Goal: Transaction & Acquisition: Subscribe to service/newsletter

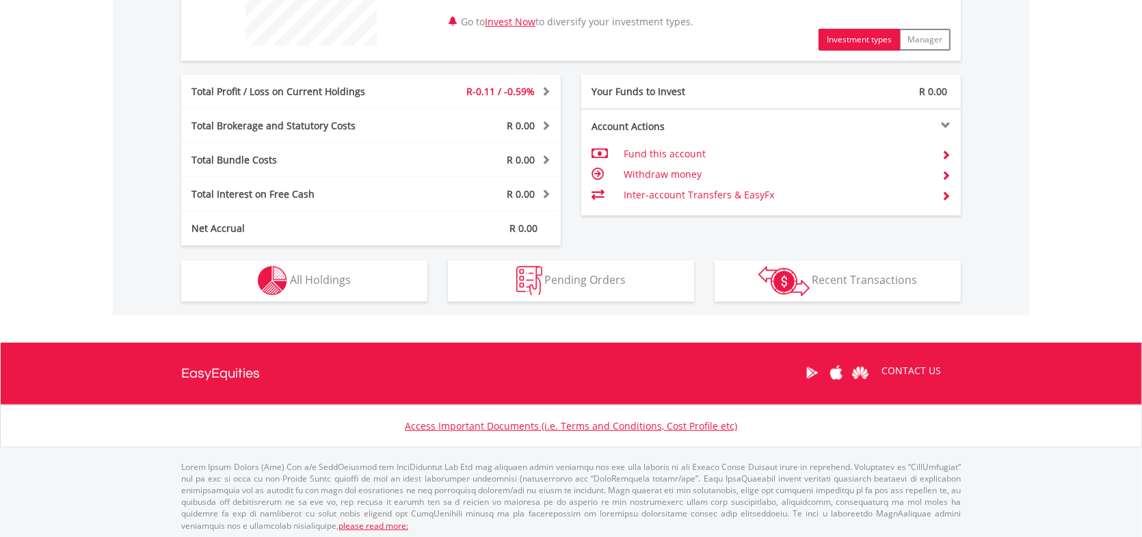
scroll to position [619, 0]
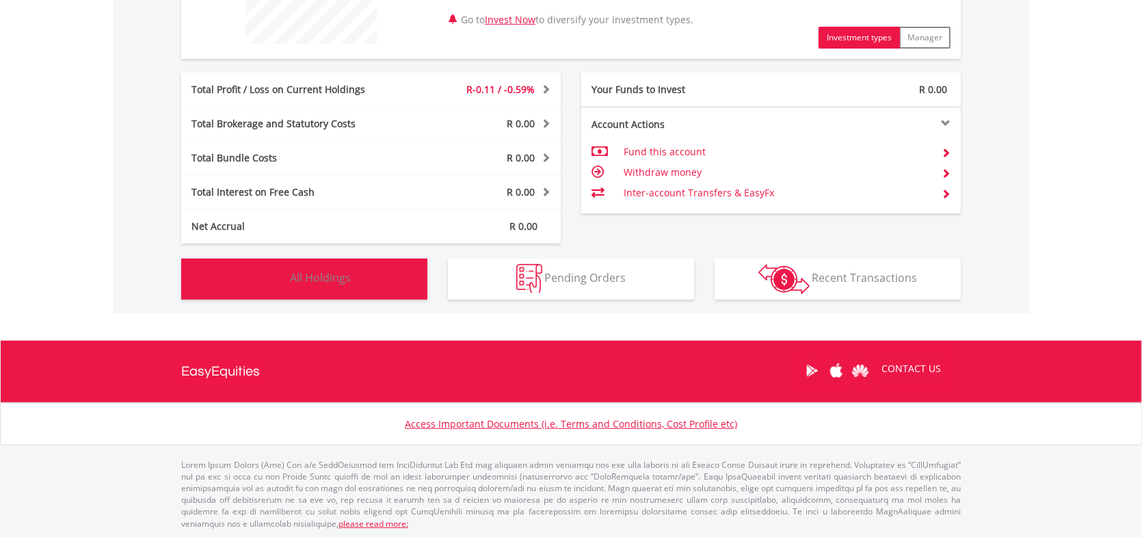
click at [359, 290] on button "Holdings All Holdings" at bounding box center [304, 278] width 246 height 41
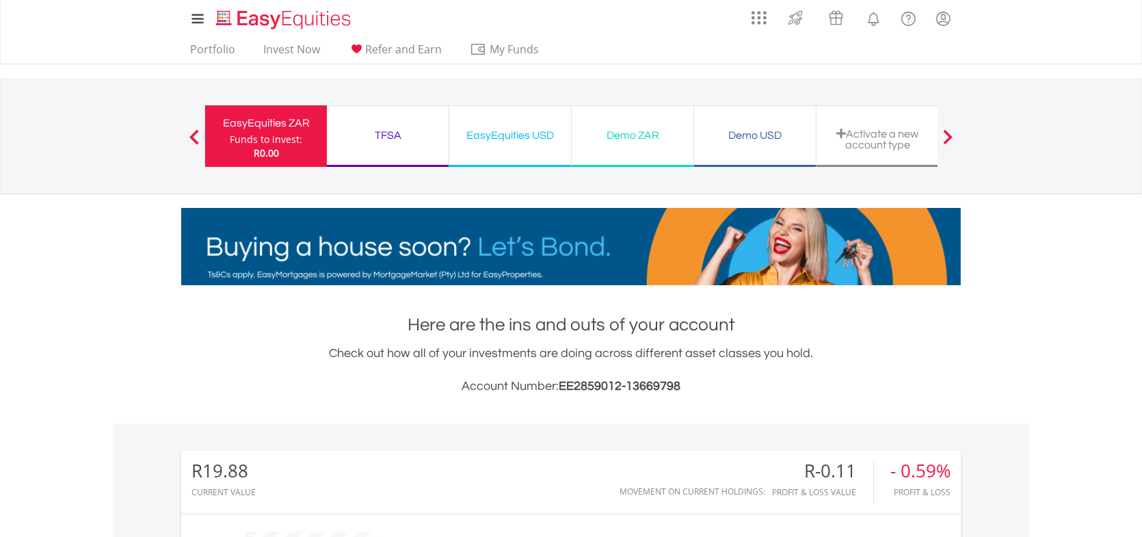
scroll to position [0, 0]
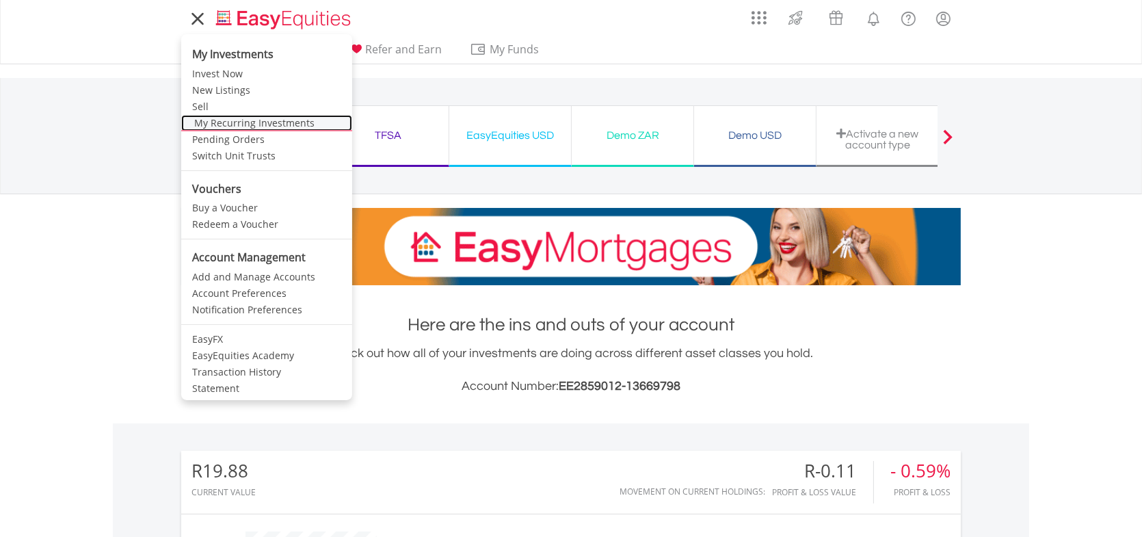
click at [221, 120] on link "My Recurring Investments" at bounding box center [266, 123] width 171 height 16
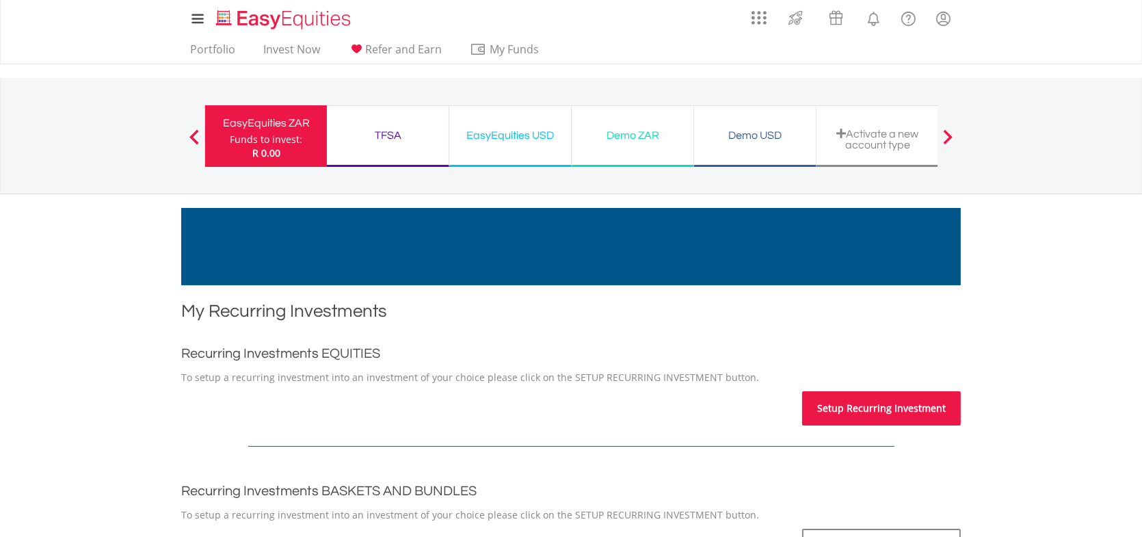
click at [875, 409] on link "Setup Recurring Investment" at bounding box center [881, 408] width 159 height 34
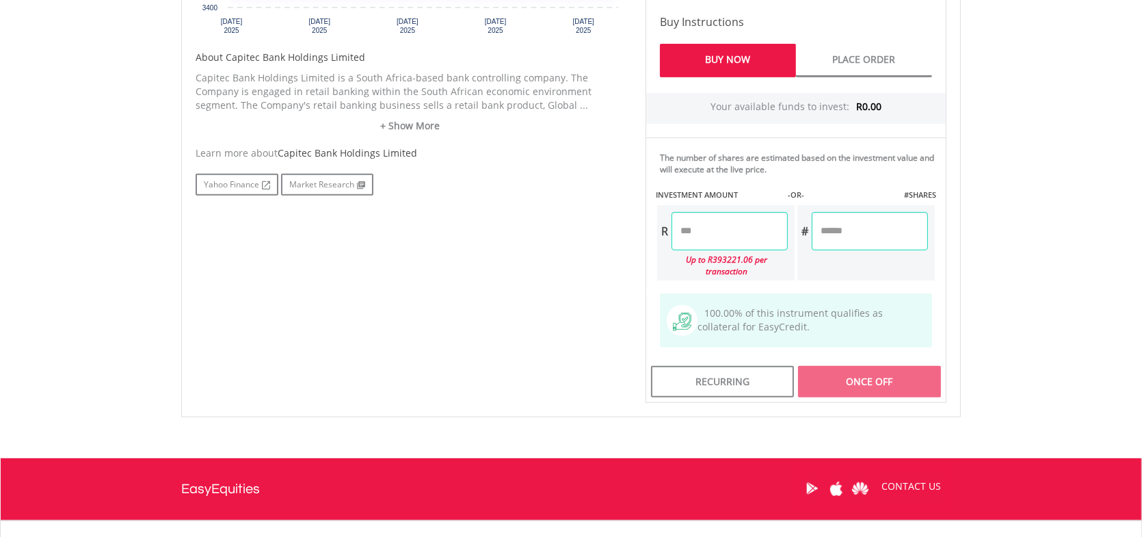
scroll to position [684, 0]
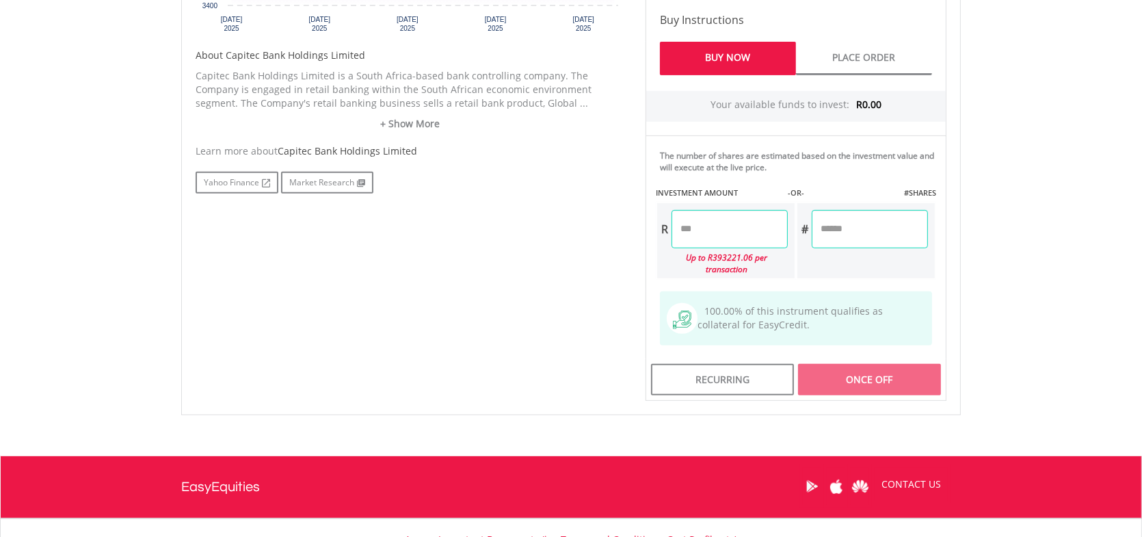
click at [759, 228] on input "number" at bounding box center [729, 229] width 116 height 38
type input "*"
click at [865, 224] on div "Last Updated Price: 15-min. Delay* Price Update Cost: 2 Credits Request A Price…" at bounding box center [795, 96] width 321 height 610
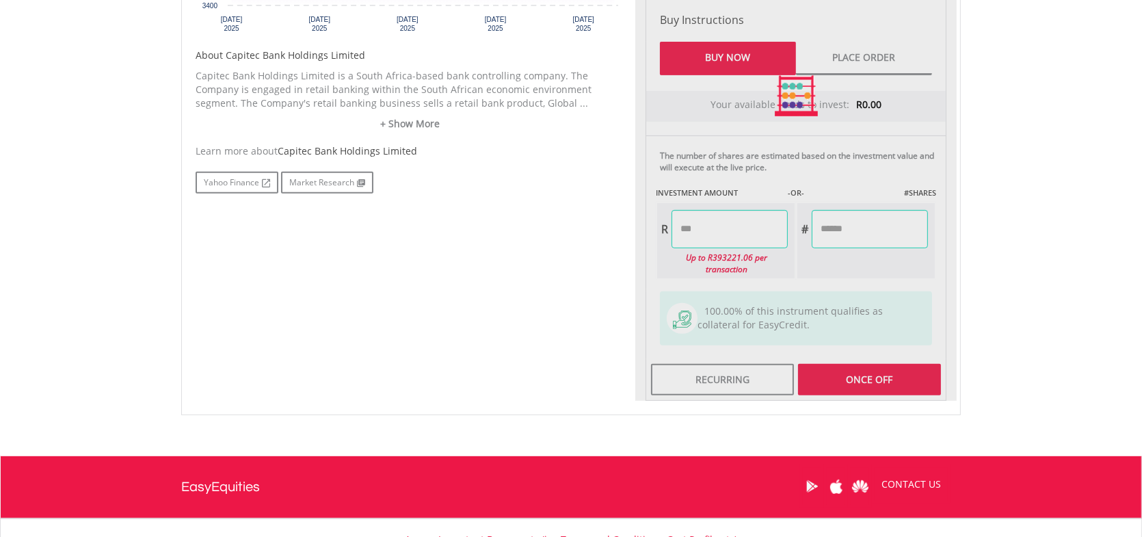
type input "*****"
type input "******"
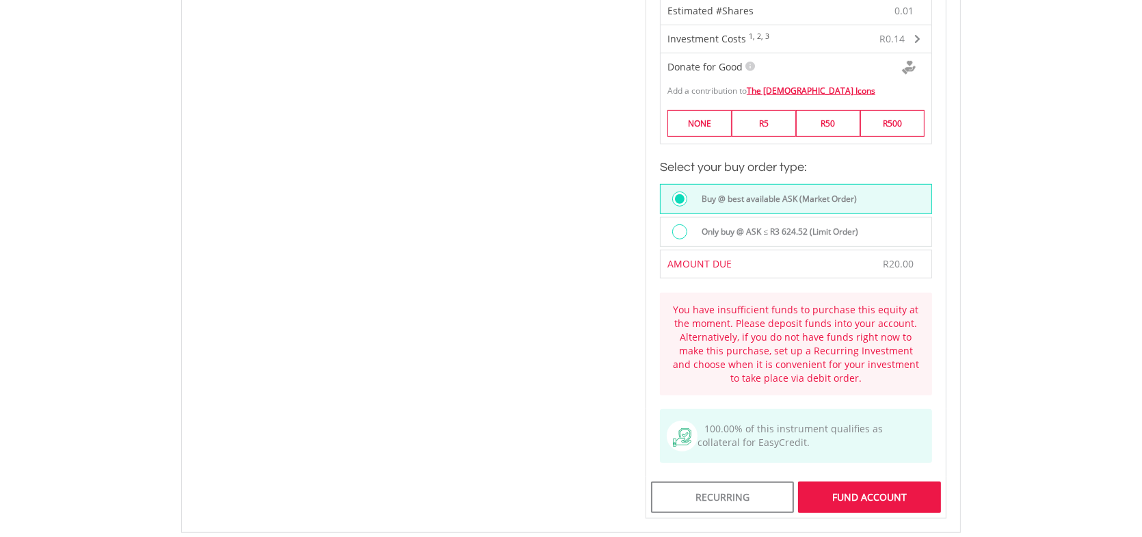
scroll to position [1025, 0]
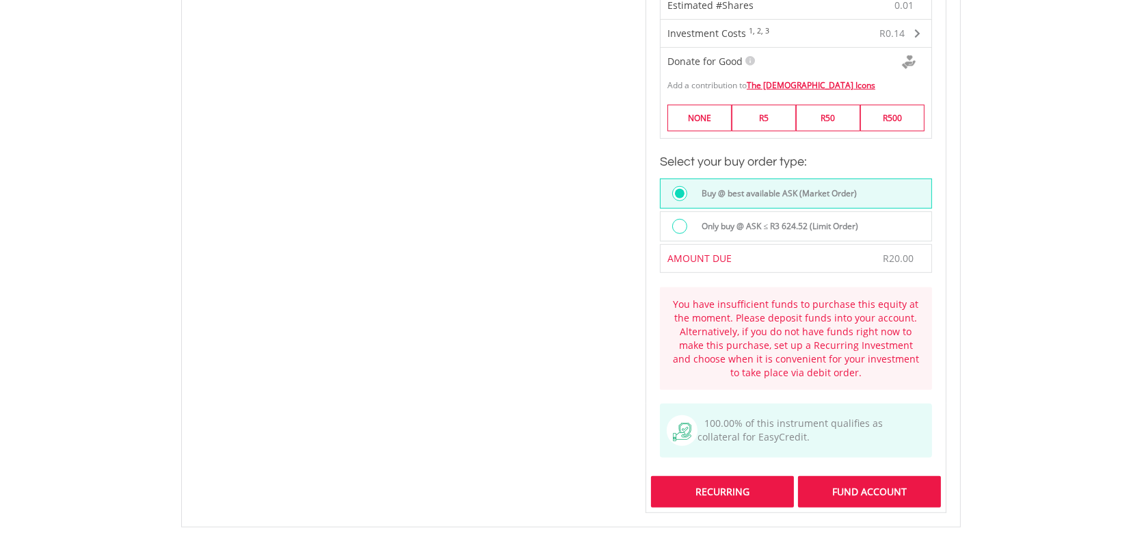
click at [713, 476] on div "Recurring" at bounding box center [722, 491] width 143 height 31
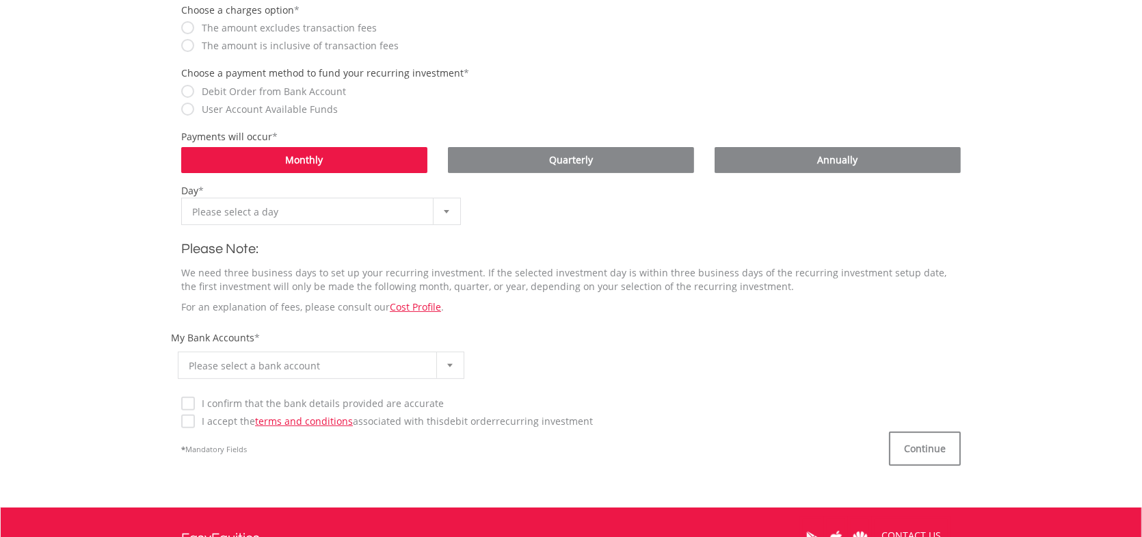
scroll to position [547, 0]
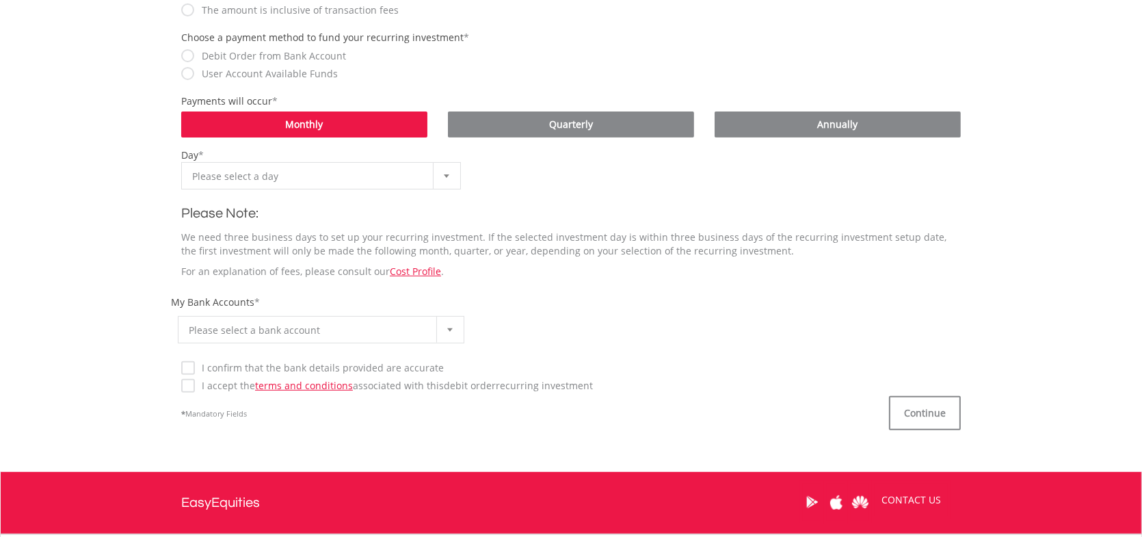
click at [445, 175] on b at bounding box center [446, 175] width 5 height 3
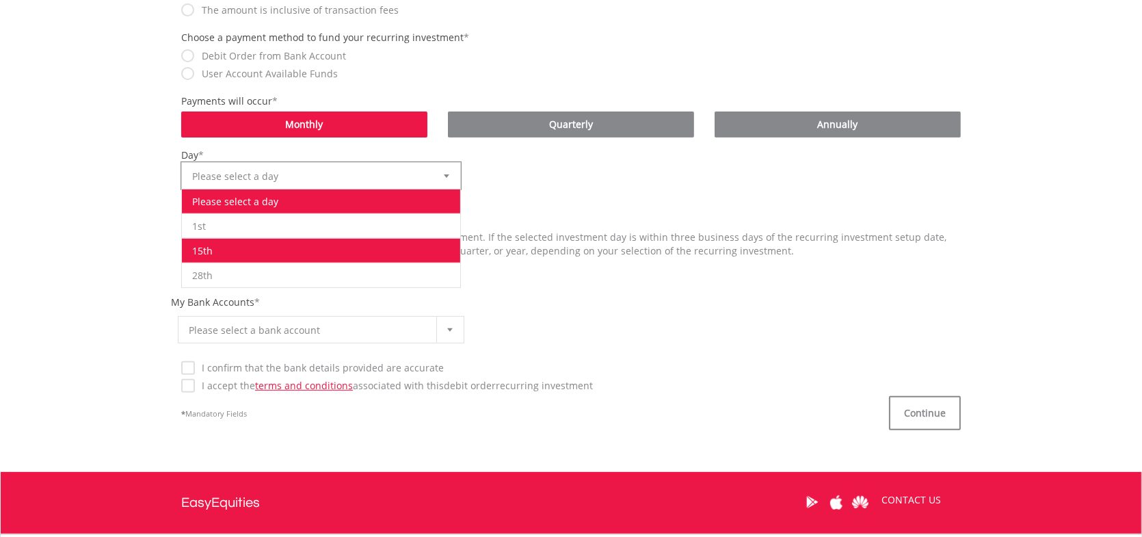
click at [261, 247] on li "15th" at bounding box center [321, 250] width 278 height 25
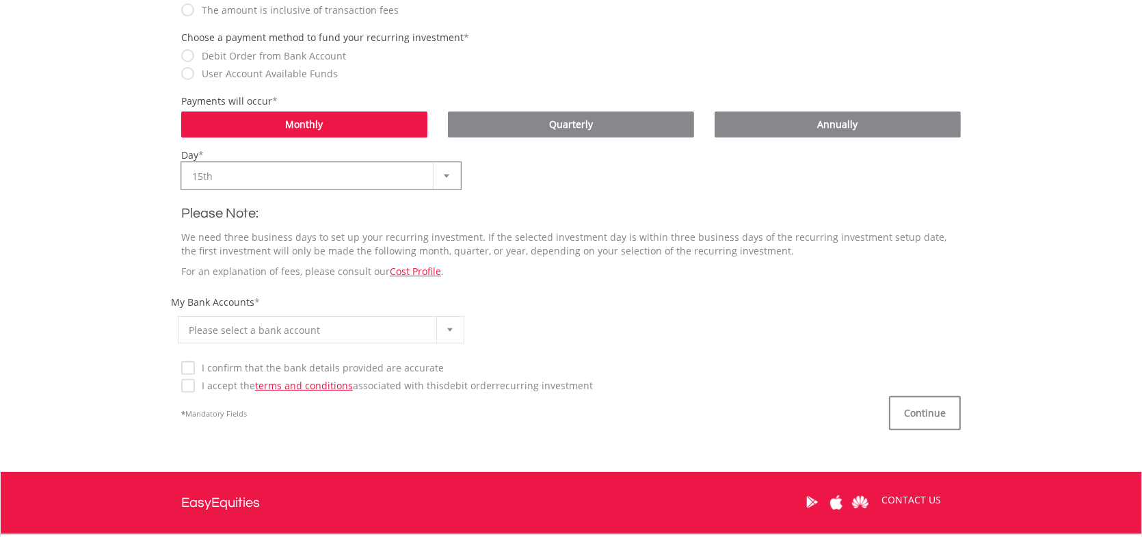
click at [452, 330] on div at bounding box center [449, 329] width 27 height 26
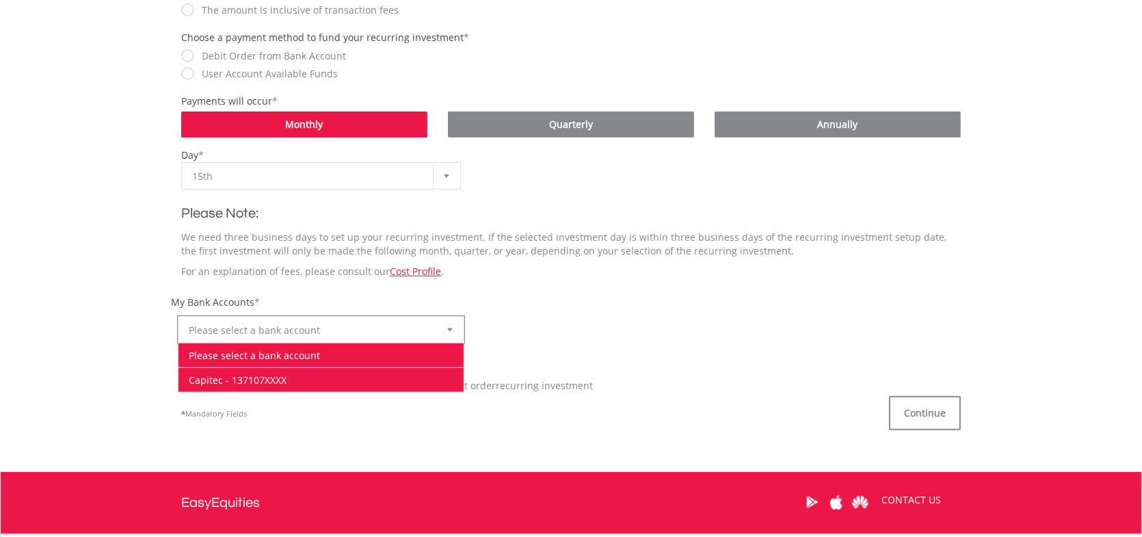
click at [270, 376] on li "Capitec - 137107XXXX" at bounding box center [320, 379] width 285 height 25
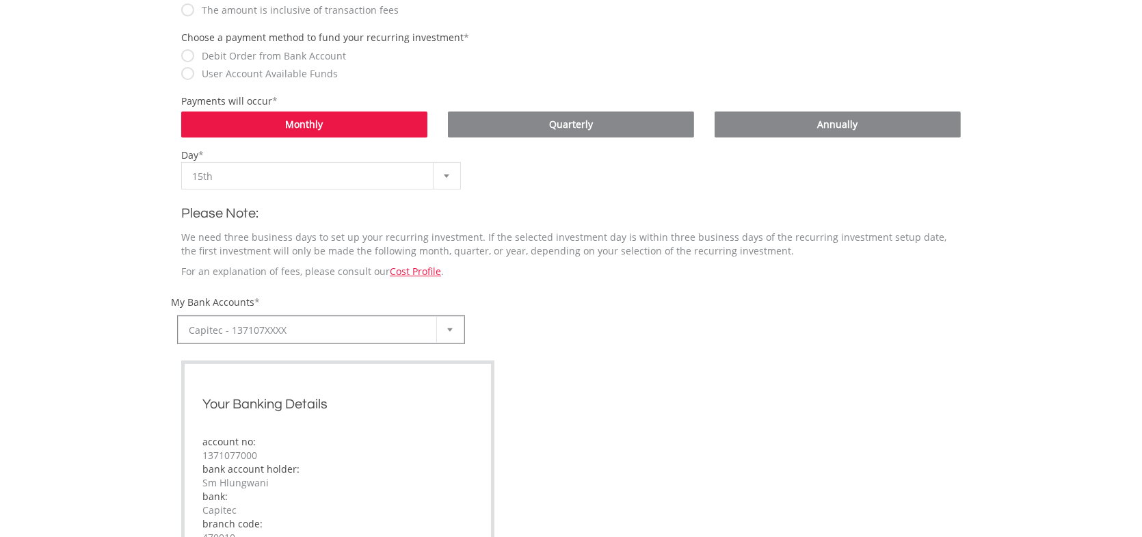
click at [185, 370] on div "Your Banking Details account no: 1371077000 bank account holder: Sm Hlungwani b…" at bounding box center [337, 462] width 313 height 204
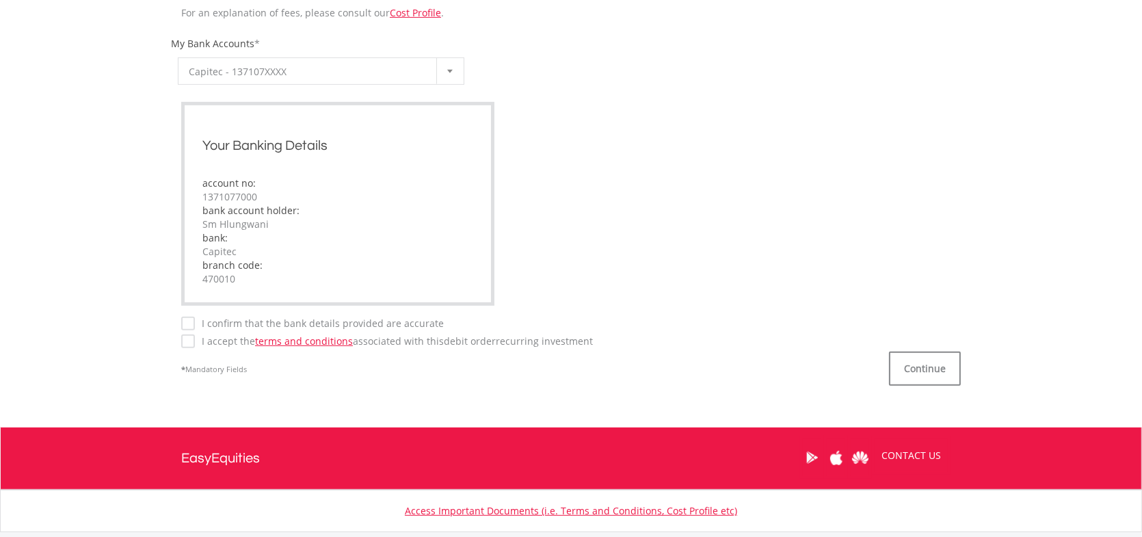
scroll to position [820, 0]
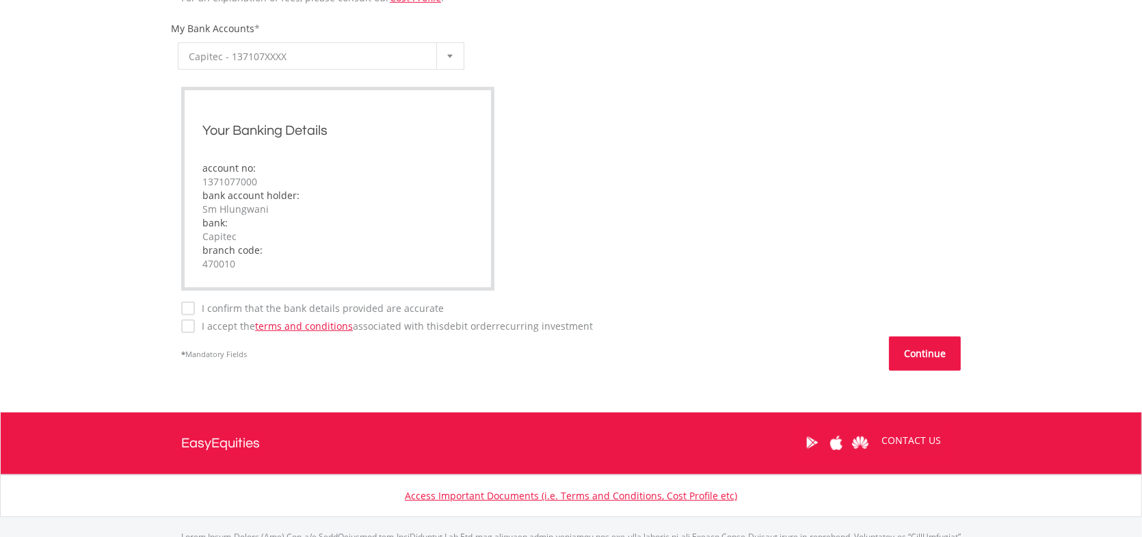
click at [928, 349] on button "Continue" at bounding box center [925, 353] width 72 height 34
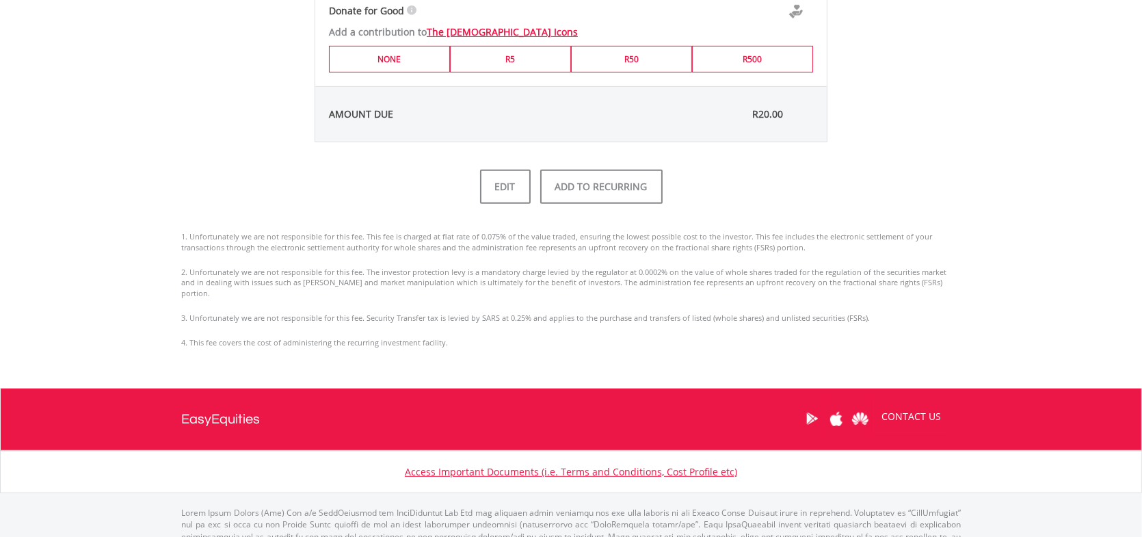
scroll to position [820, 0]
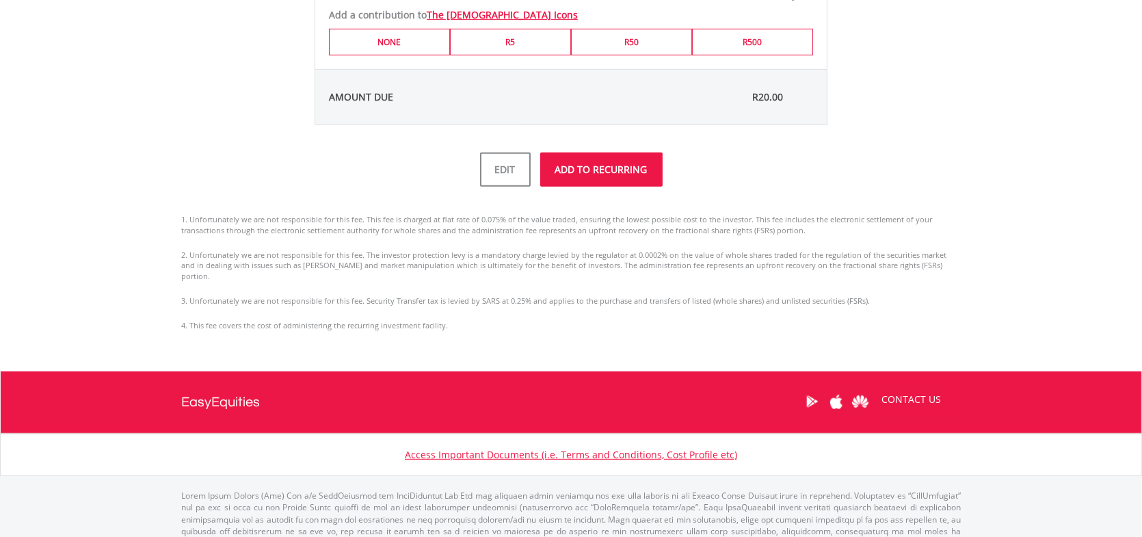
click at [605, 176] on button "ADD TO RECURRING" at bounding box center [601, 169] width 122 height 34
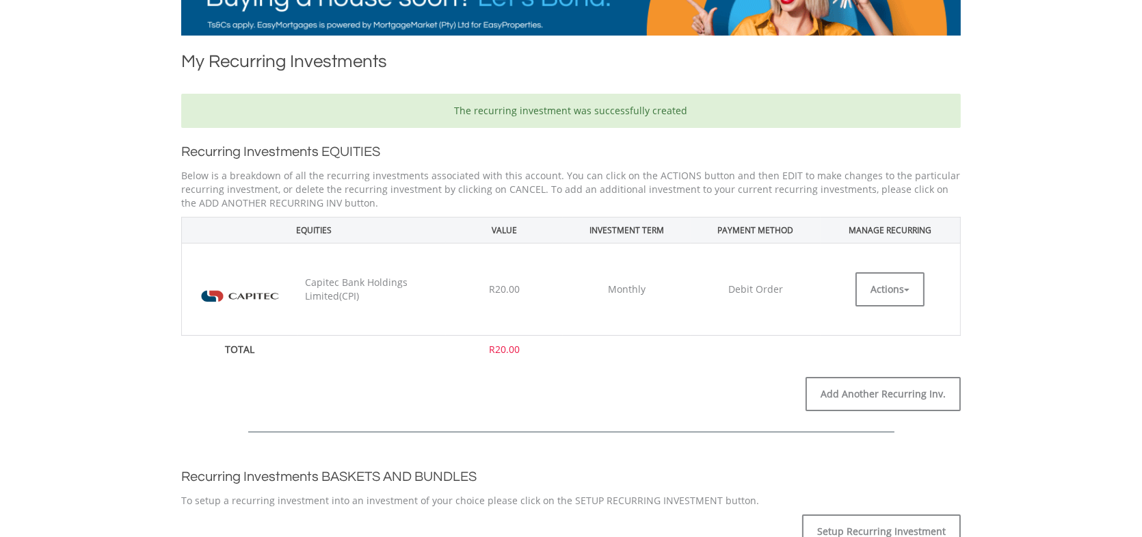
scroll to position [273, 0]
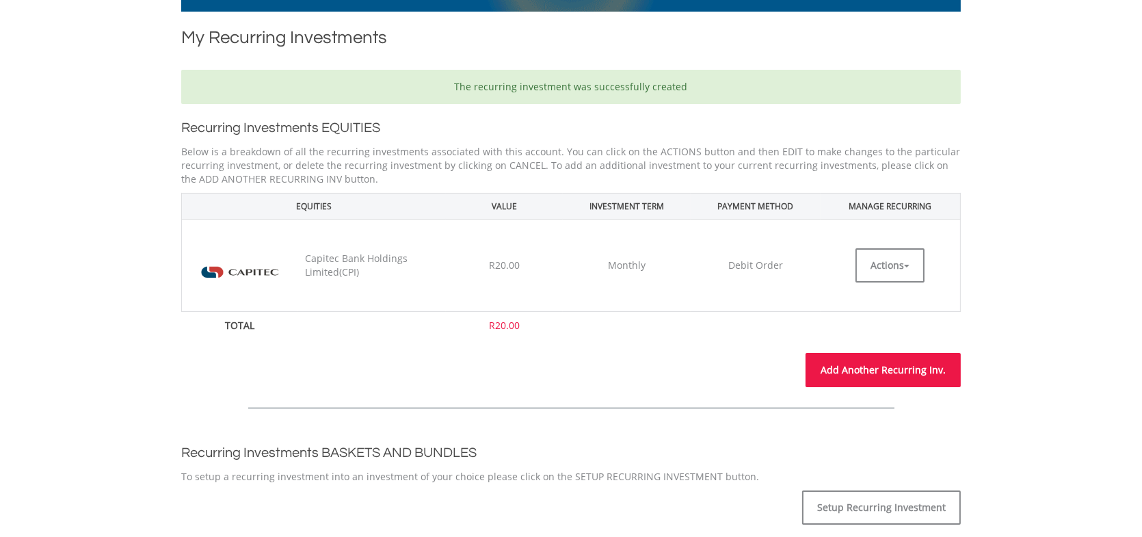
click at [878, 371] on link "Add Another Recurring Inv." at bounding box center [882, 370] width 155 height 34
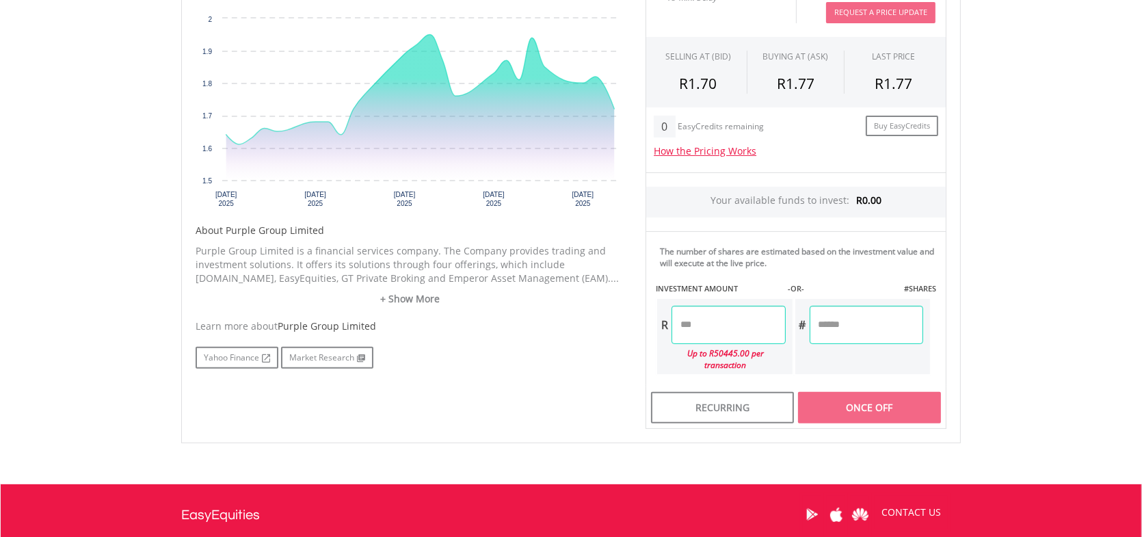
scroll to position [478, 0]
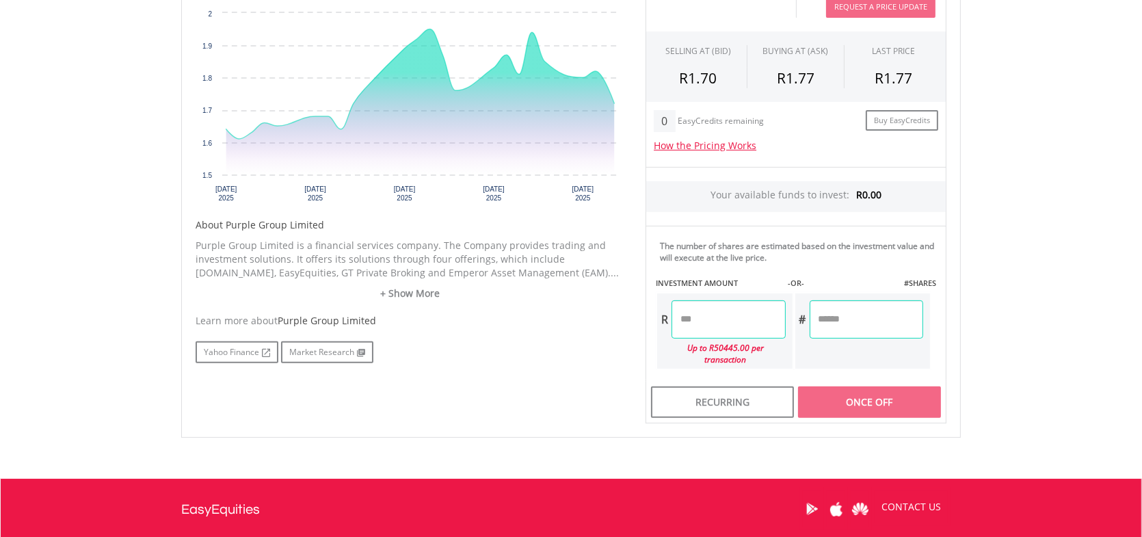
click at [714, 321] on input "number" at bounding box center [727, 319] width 113 height 38
click at [865, 308] on div "Last Updated Price: 15-min. Delay* Price Update Cost: 2 Credits Request A Price…" at bounding box center [795, 191] width 321 height 463
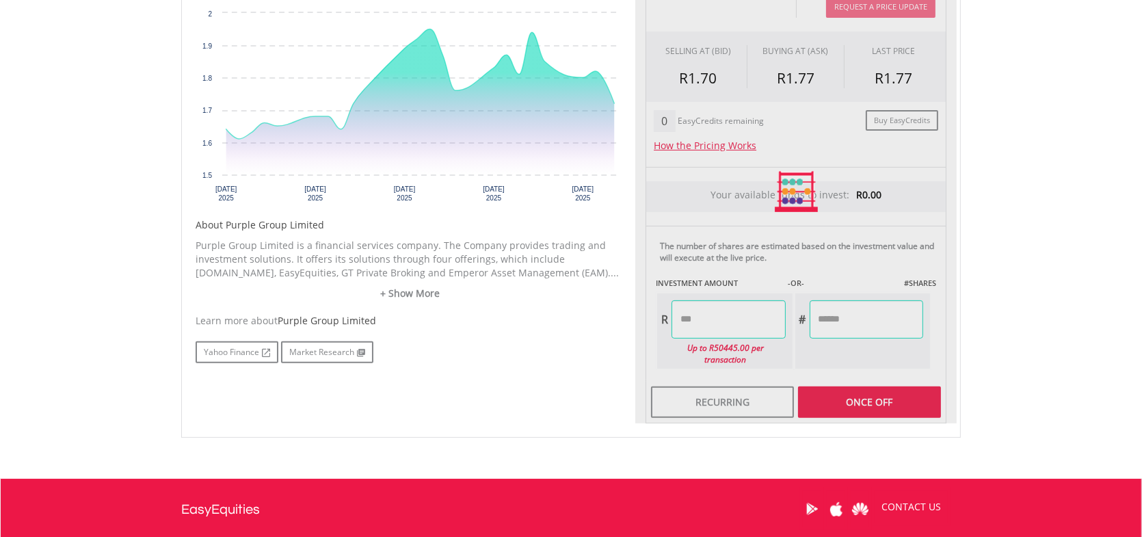
type input "*****"
type input "*******"
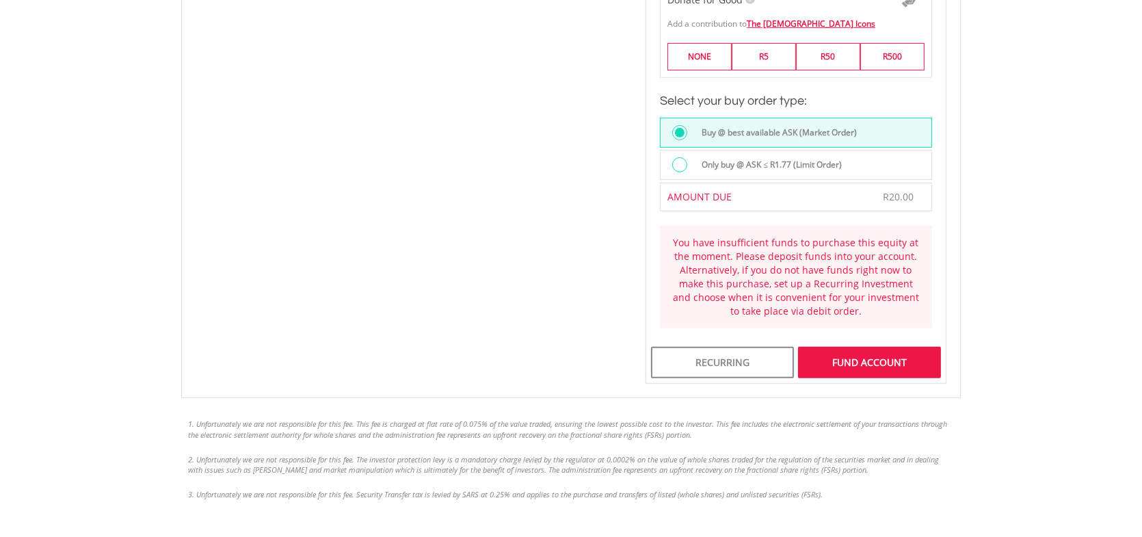
scroll to position [1025, 0]
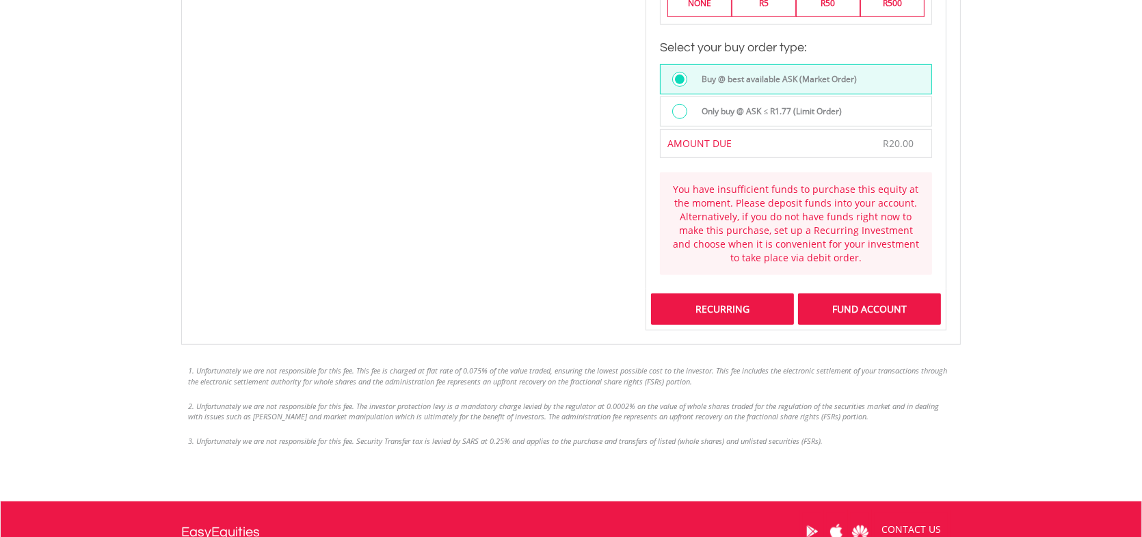
click at [710, 299] on div "Recurring" at bounding box center [722, 308] width 143 height 31
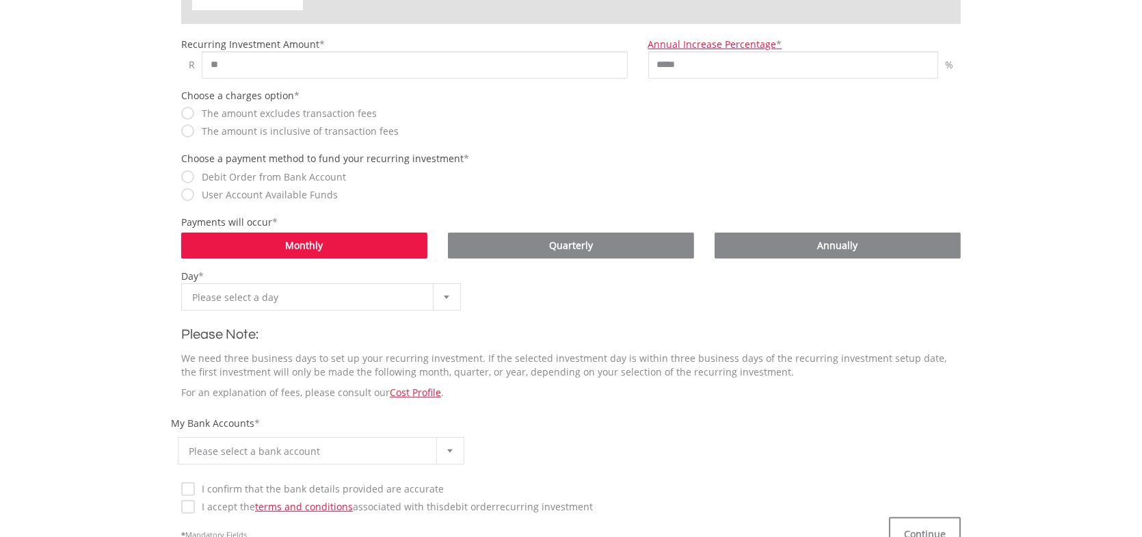
scroll to position [478, 0]
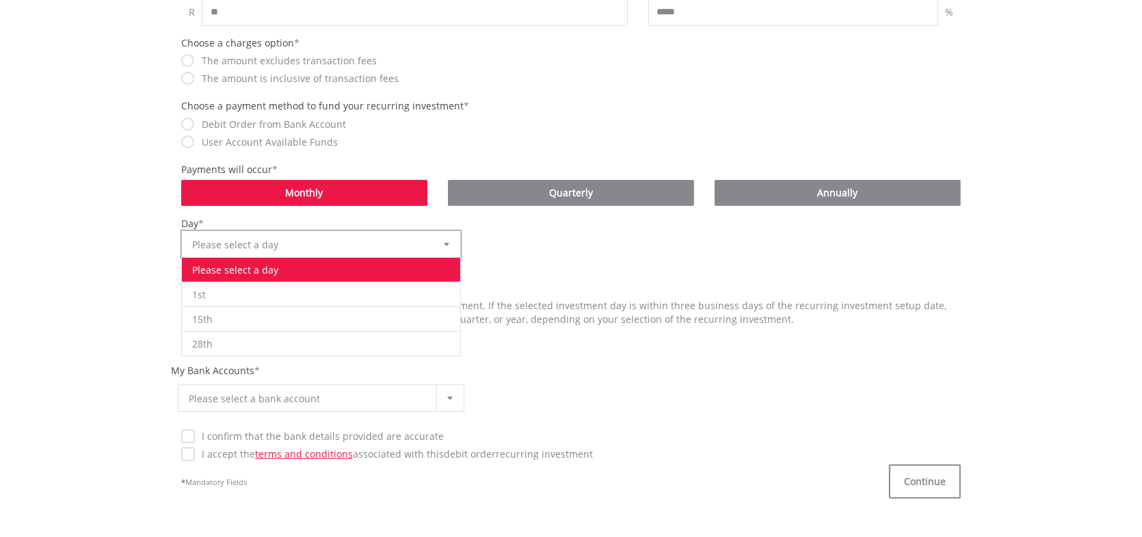
click at [440, 239] on div at bounding box center [446, 244] width 27 height 26
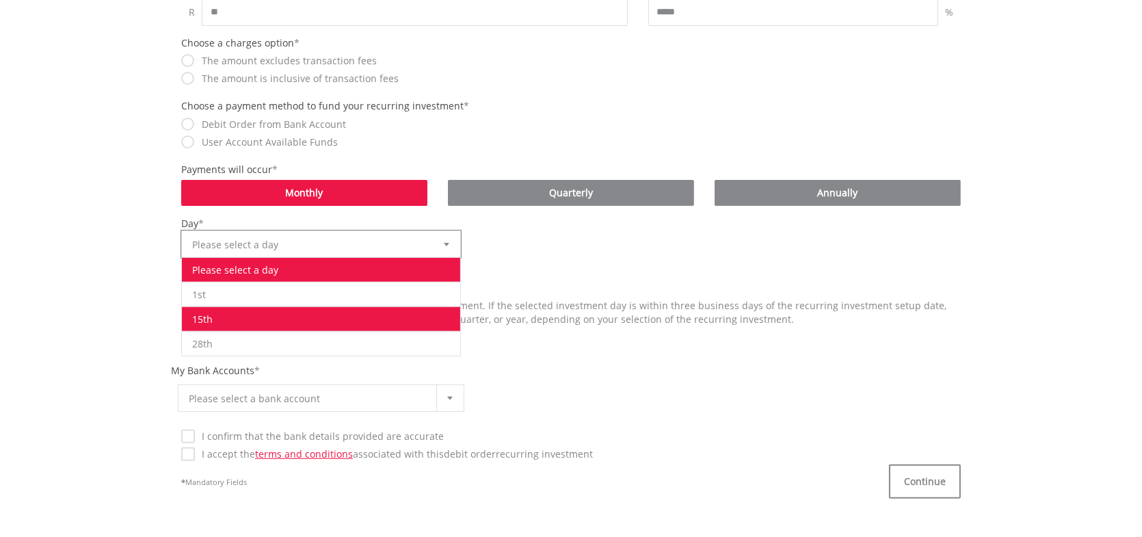
click at [222, 313] on li "15th" at bounding box center [321, 318] width 278 height 25
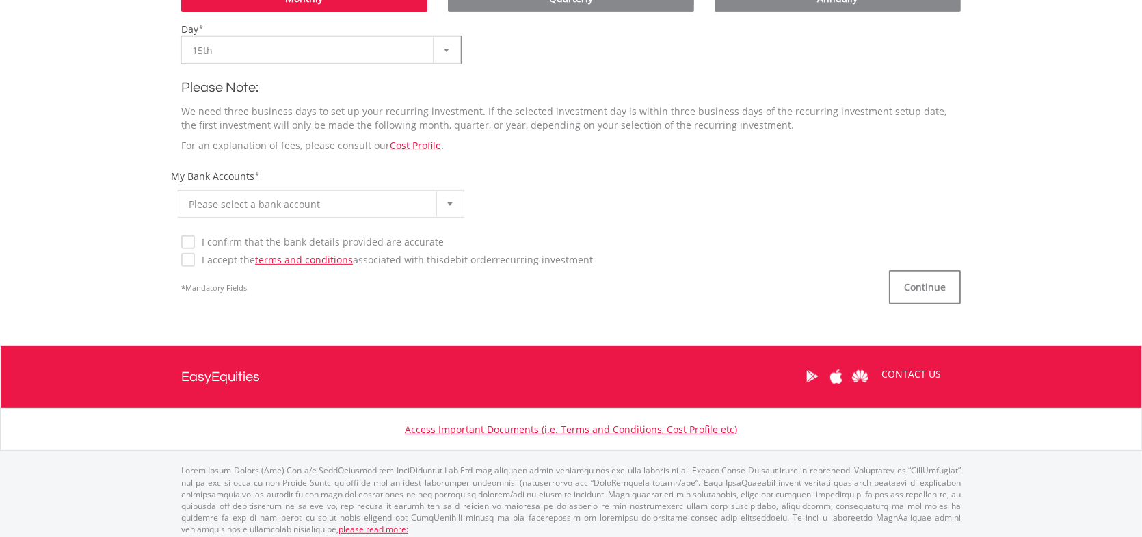
scroll to position [678, 0]
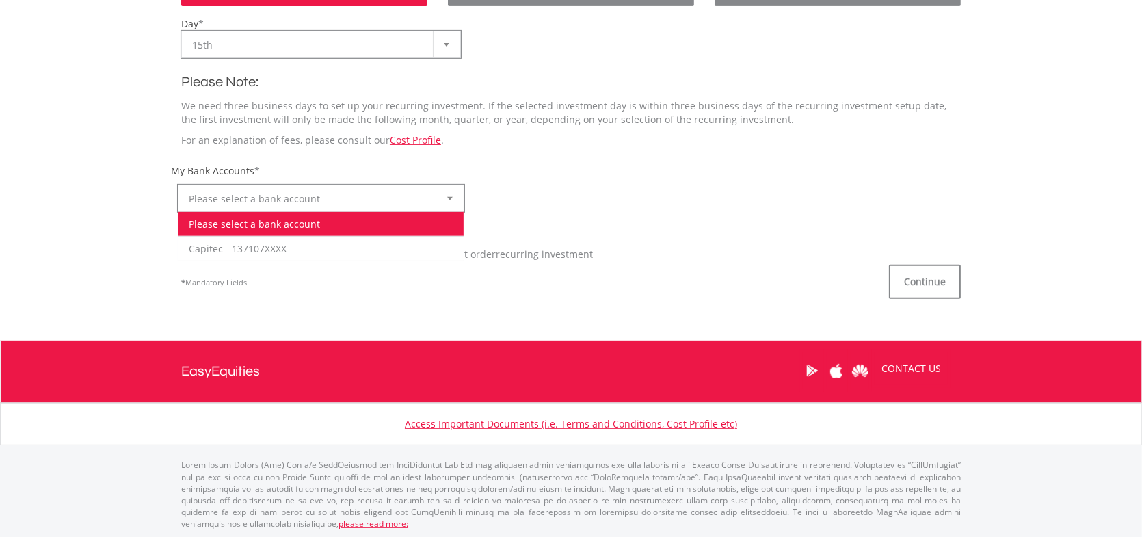
drag, startPoint x: 451, startPoint y: 195, endPoint x: 444, endPoint y: 200, distance: 8.9
click at [450, 197] on b at bounding box center [449, 198] width 5 height 3
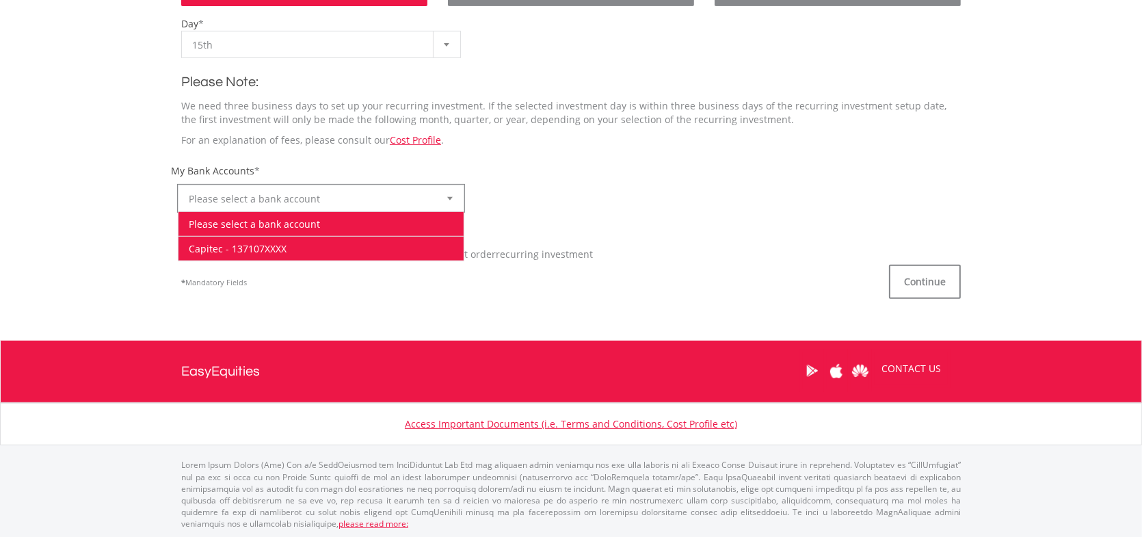
click at [276, 243] on li "Capitec - 137107XXXX" at bounding box center [320, 248] width 285 height 25
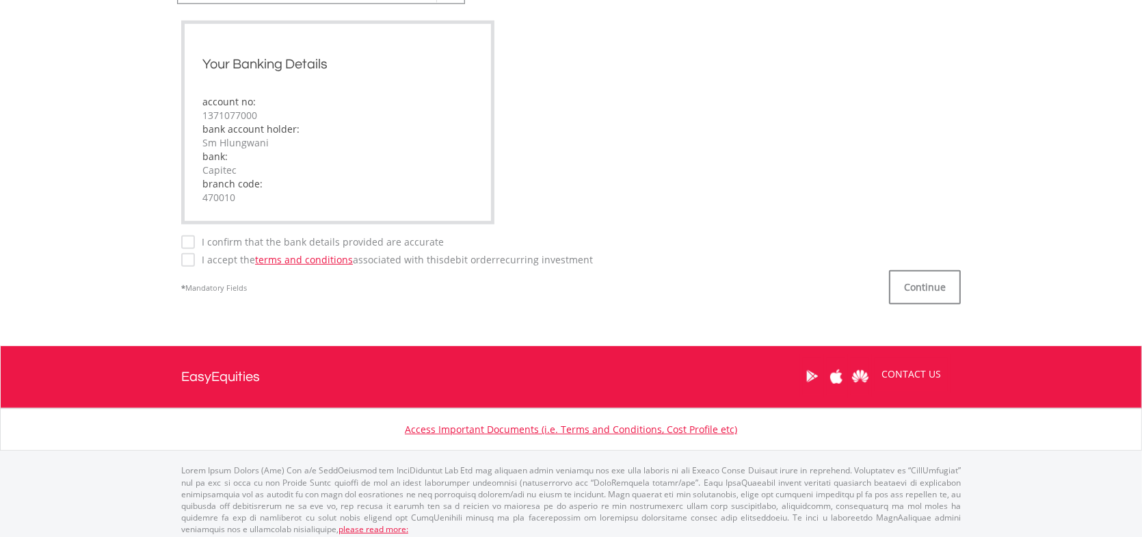
scroll to position [891, 0]
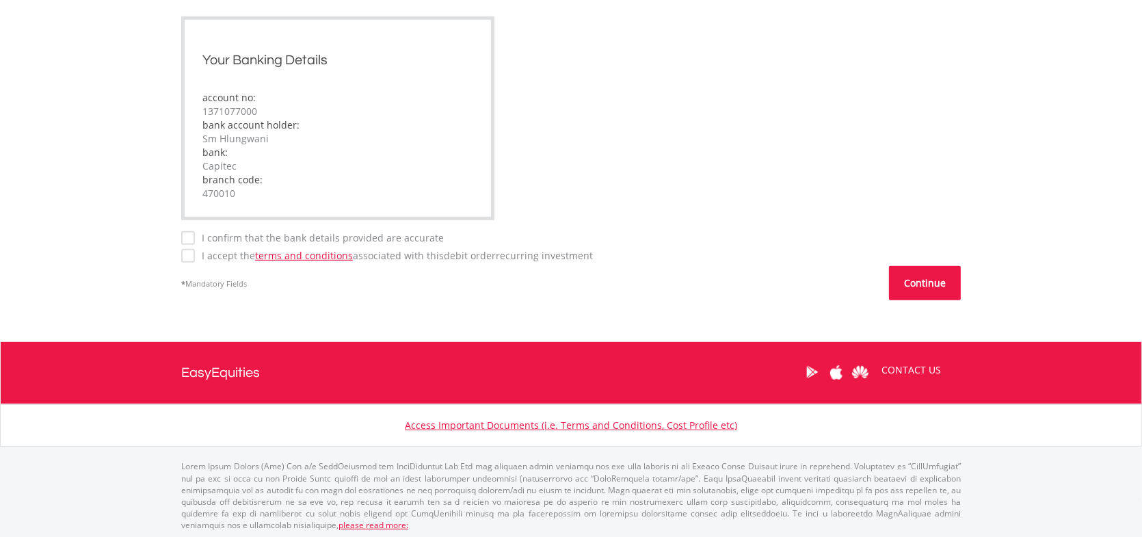
click at [928, 284] on button "Continue" at bounding box center [925, 283] width 72 height 34
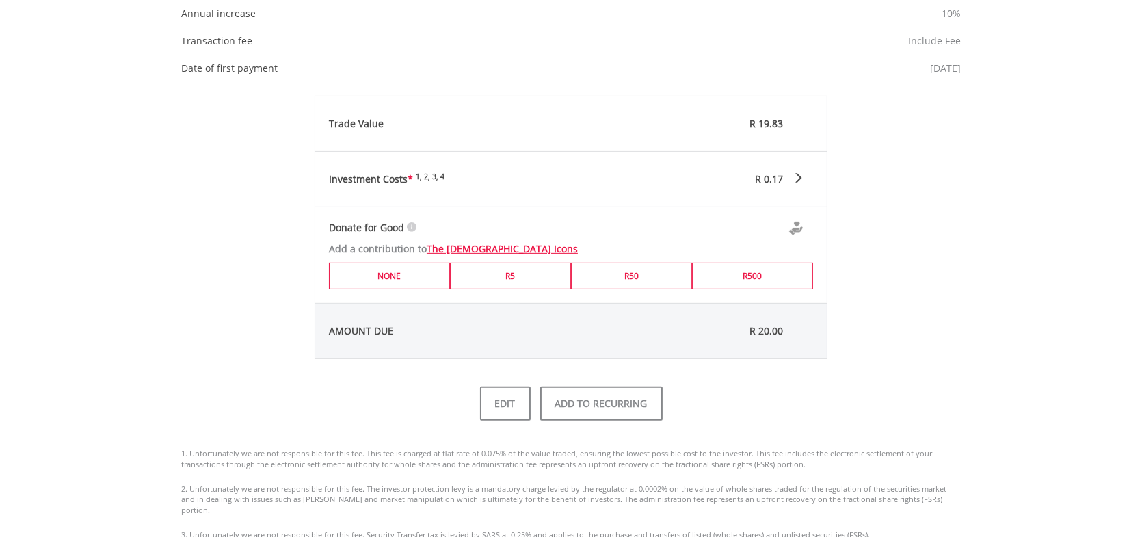
scroll to position [615, 0]
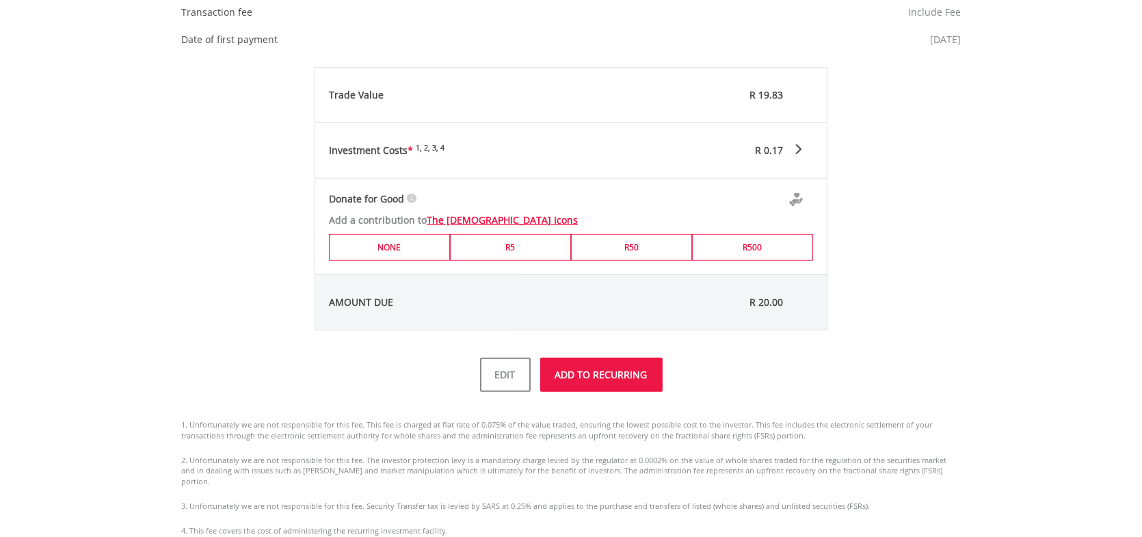
click at [599, 375] on button "ADD TO RECURRING" at bounding box center [601, 374] width 122 height 34
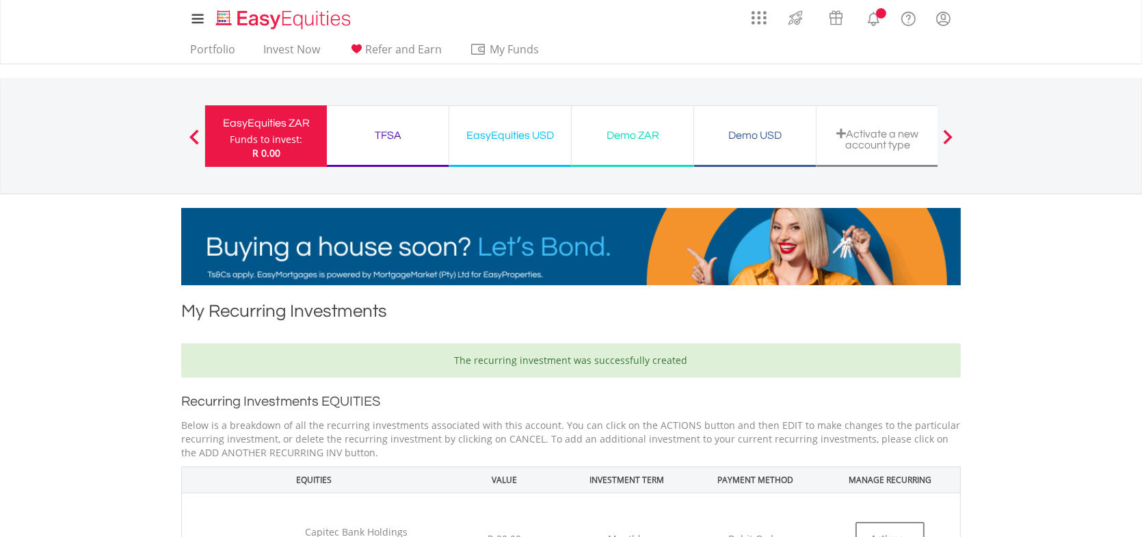
click at [405, 141] on div "TFSA" at bounding box center [387, 135] width 105 height 19
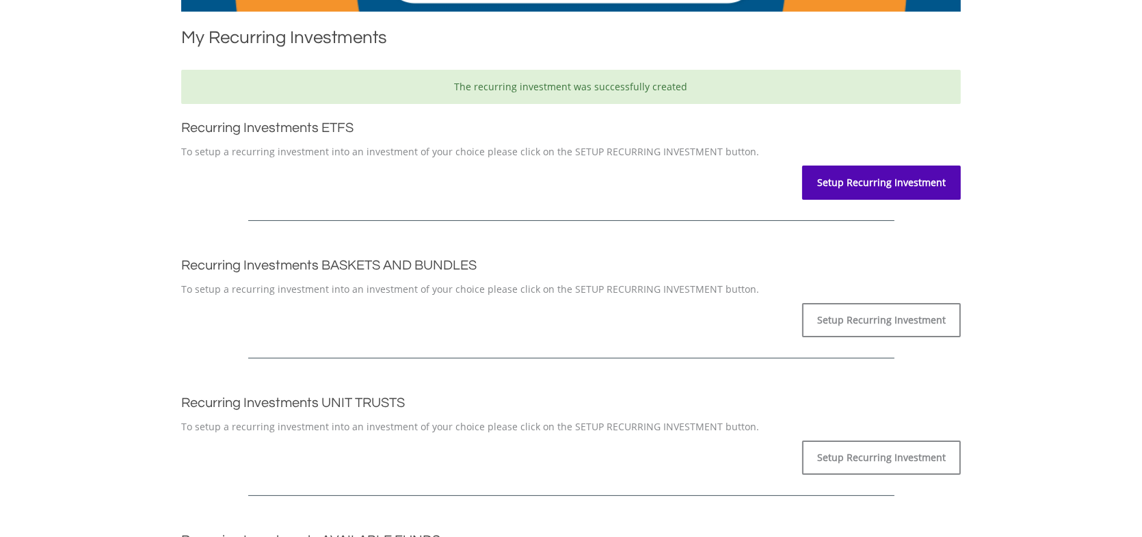
scroll to position [273, 0]
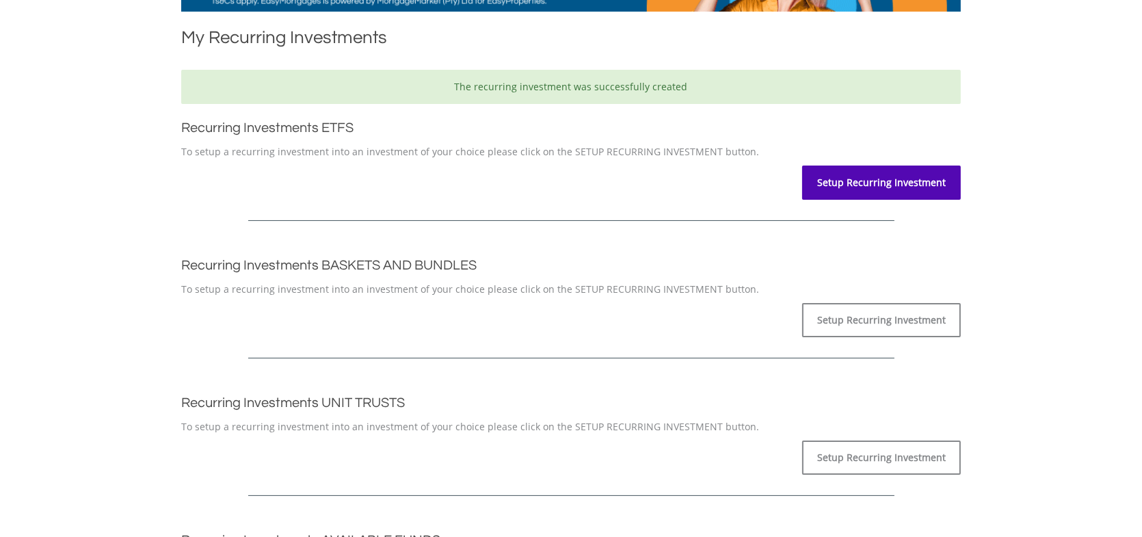
click at [867, 186] on link "Setup Recurring Investment" at bounding box center [881, 182] width 159 height 34
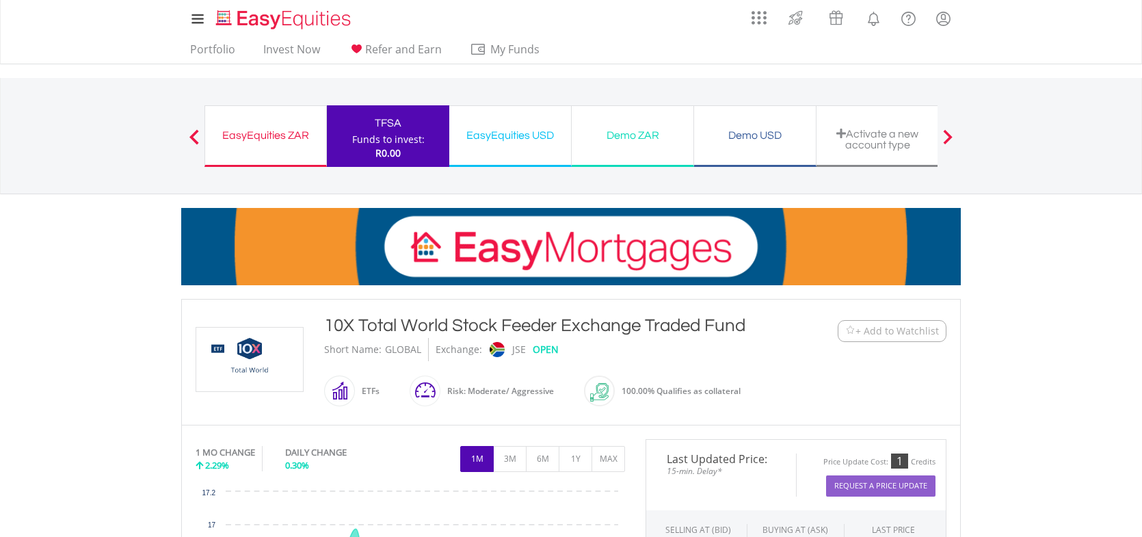
scroll to position [342, 0]
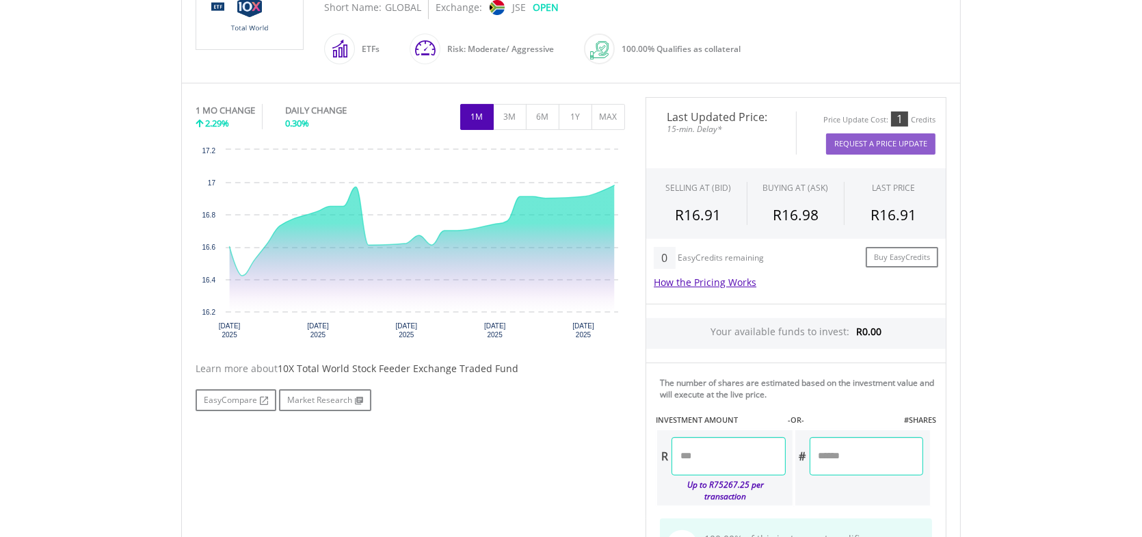
click at [753, 460] on input "number" at bounding box center [727, 456] width 113 height 38
click at [861, 484] on div "Last Updated Price: 15-min. Delay* Price Update Cost: 1 Credits Request A Price…" at bounding box center [795, 362] width 321 height 531
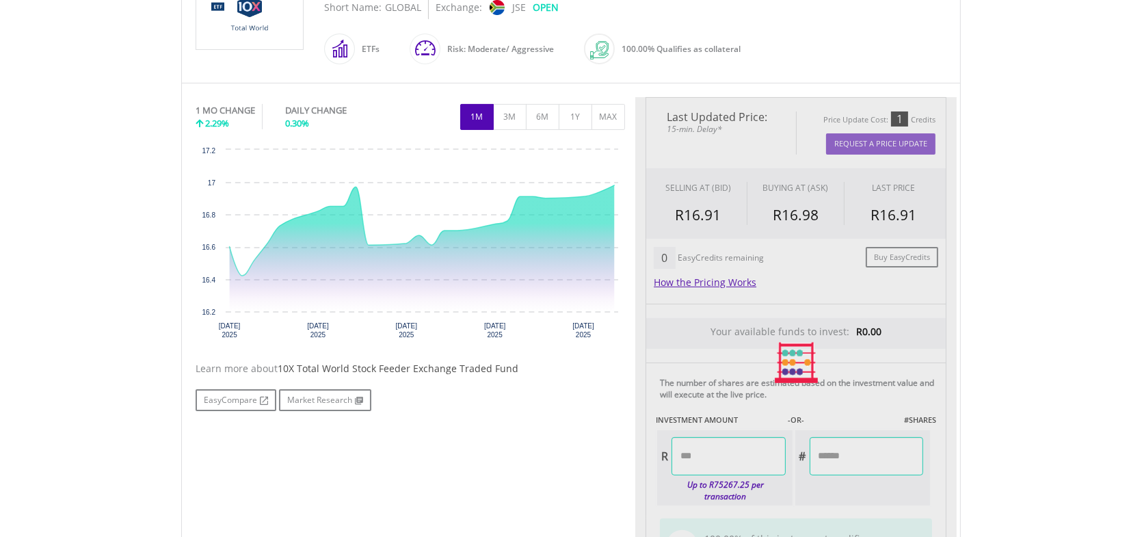
type input "*****"
type input "******"
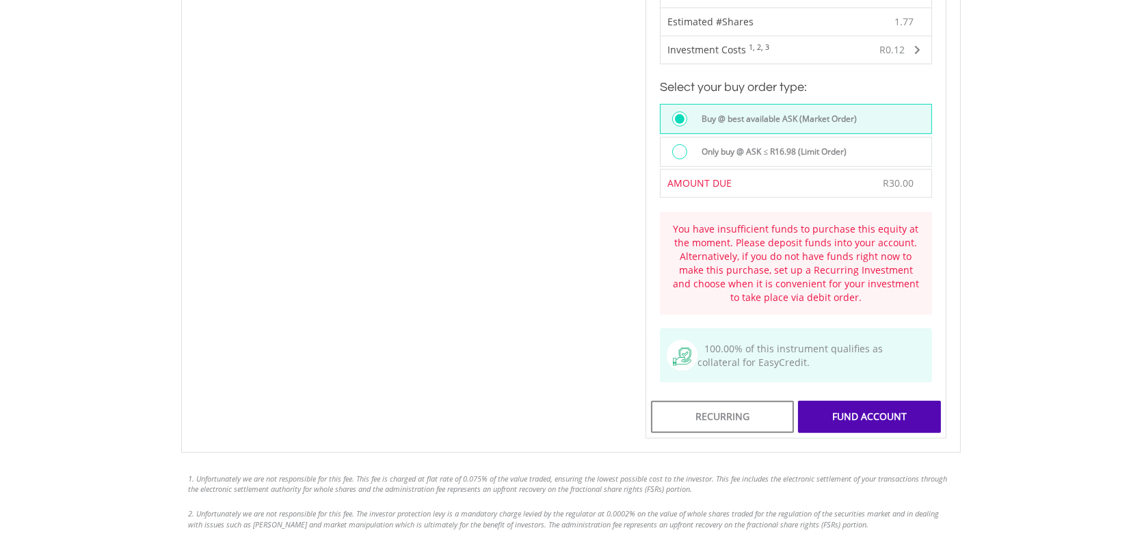
scroll to position [957, 0]
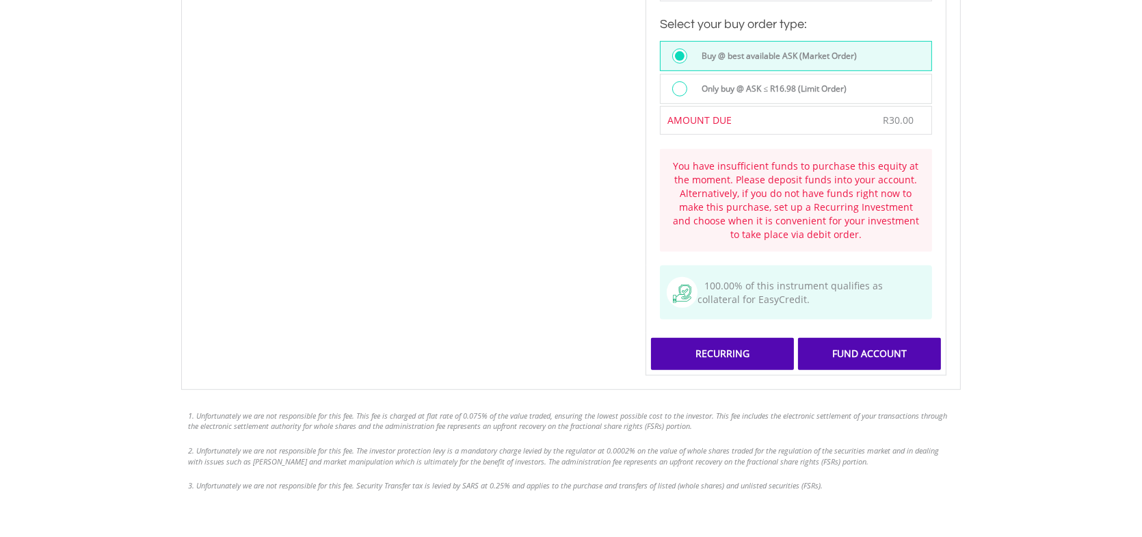
click at [718, 346] on div "Recurring" at bounding box center [722, 353] width 143 height 31
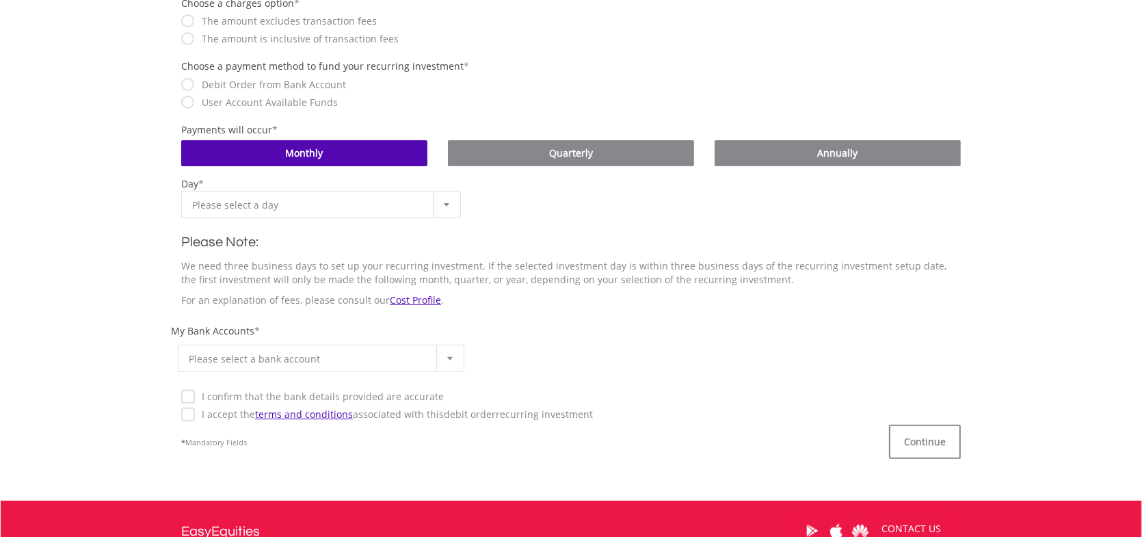
scroll to position [547, 0]
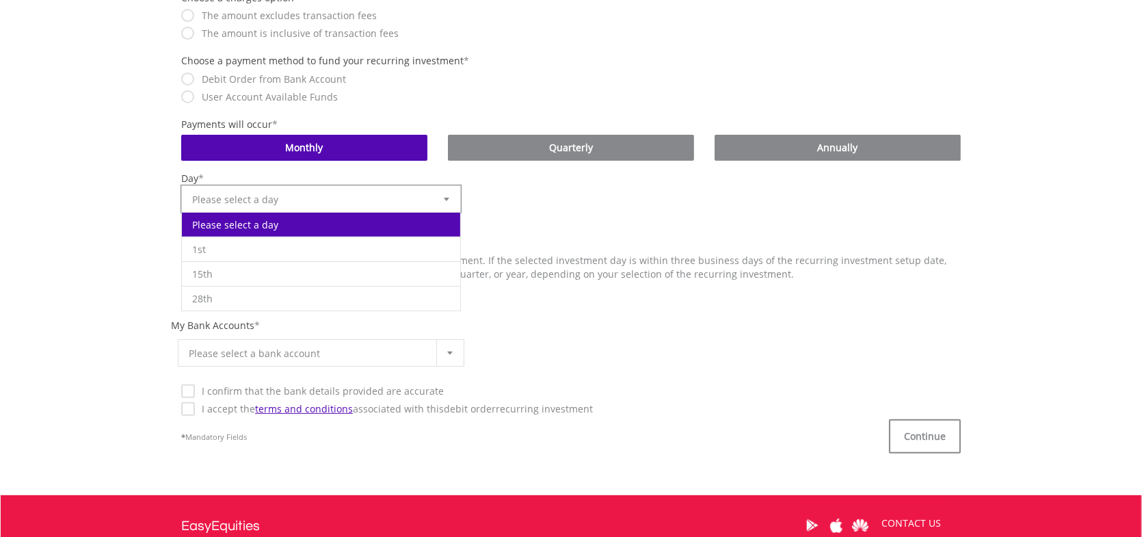
click at [442, 195] on div at bounding box center [446, 199] width 27 height 26
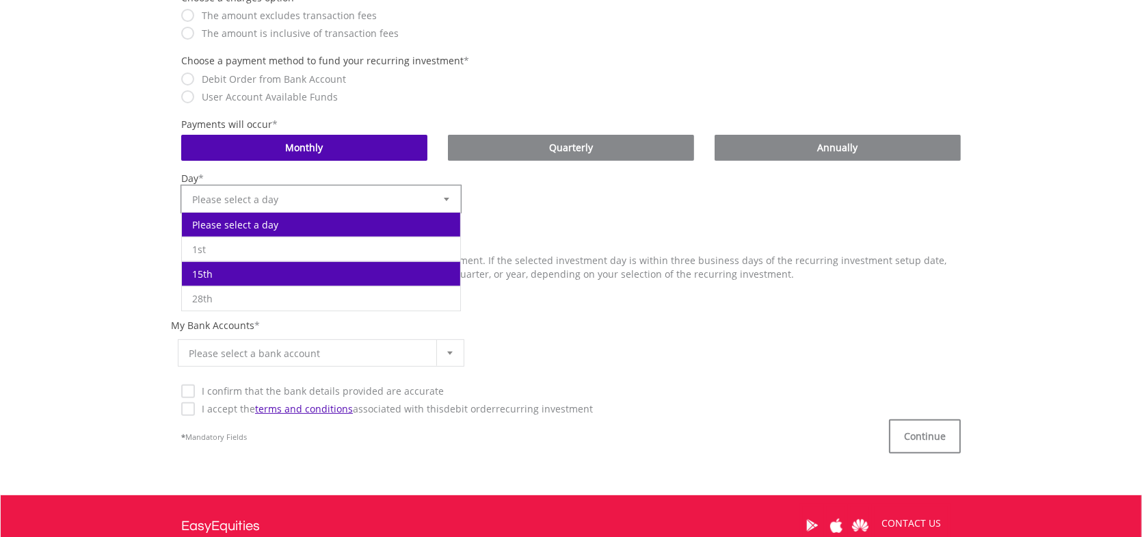
click at [349, 272] on li "15th" at bounding box center [321, 273] width 278 height 25
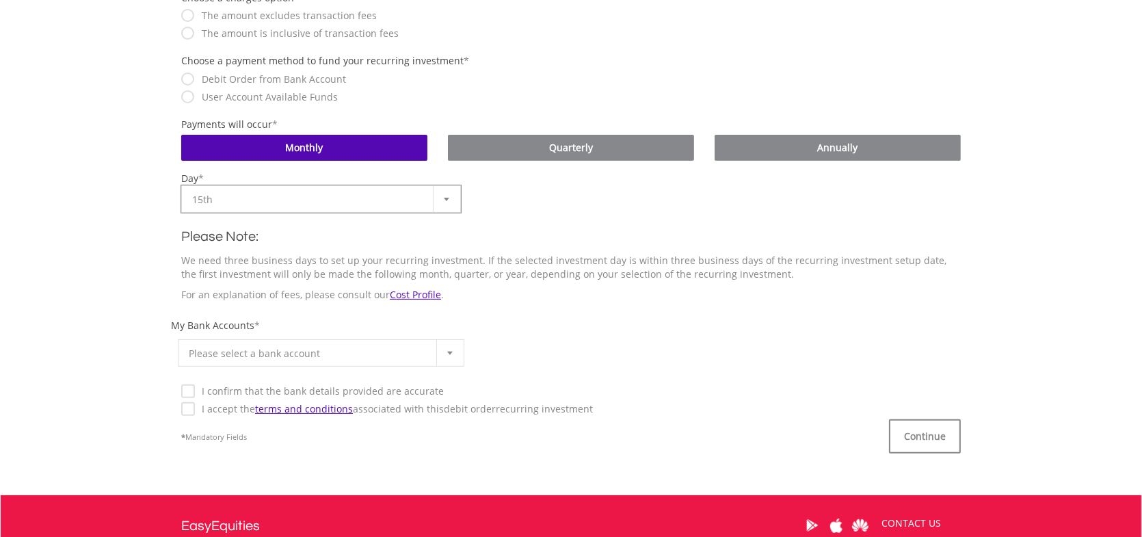
click at [450, 351] on b at bounding box center [449, 352] width 5 height 3
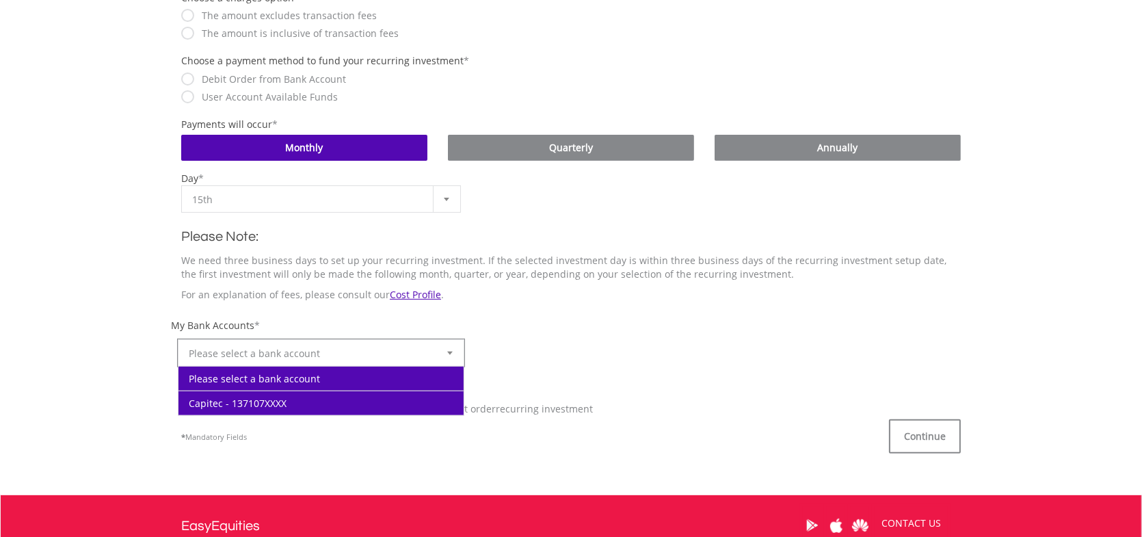
click at [278, 396] on li "Capitec - 137107XXXX" at bounding box center [320, 402] width 285 height 25
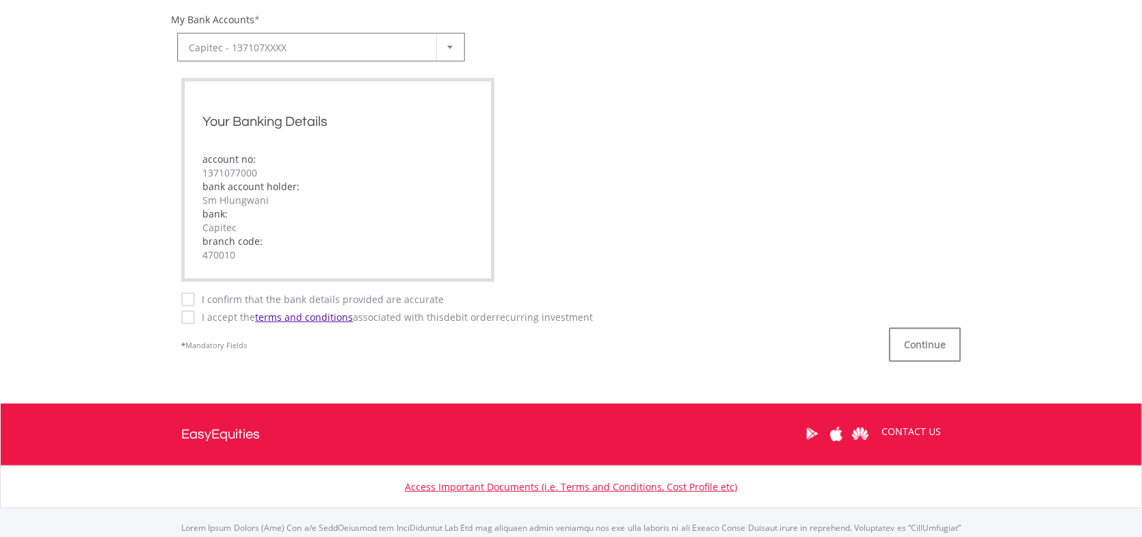
scroll to position [889, 0]
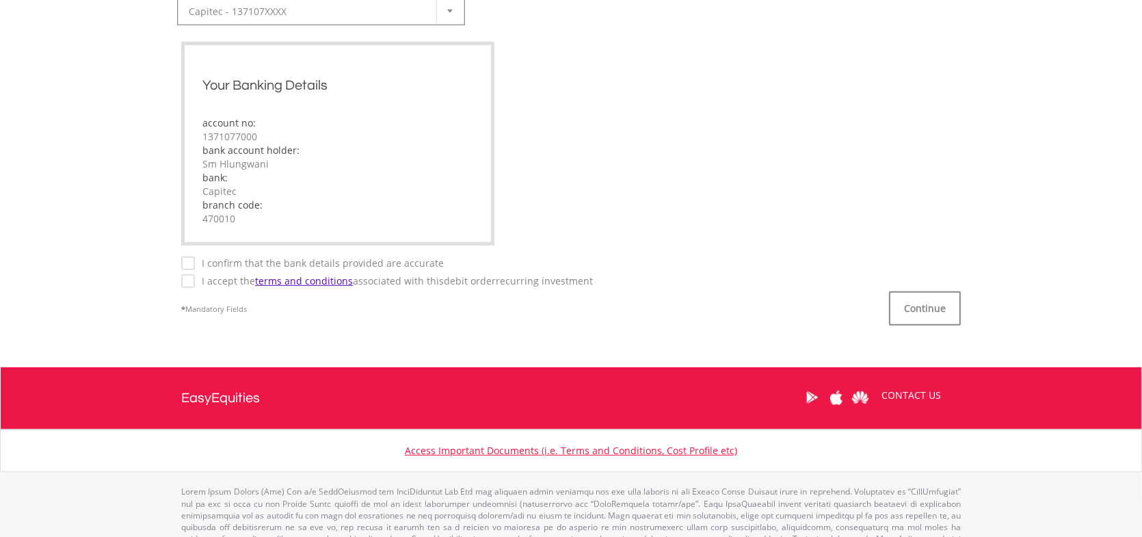
click at [195, 264] on label "I confirm that the bank details provided are accurate" at bounding box center [319, 263] width 249 height 14
click at [189, 286] on div "I accept the terms and conditions associated with this Debit Order recurring in…" at bounding box center [570, 280] width 779 height 14
click at [917, 307] on button "Continue" at bounding box center [925, 308] width 72 height 34
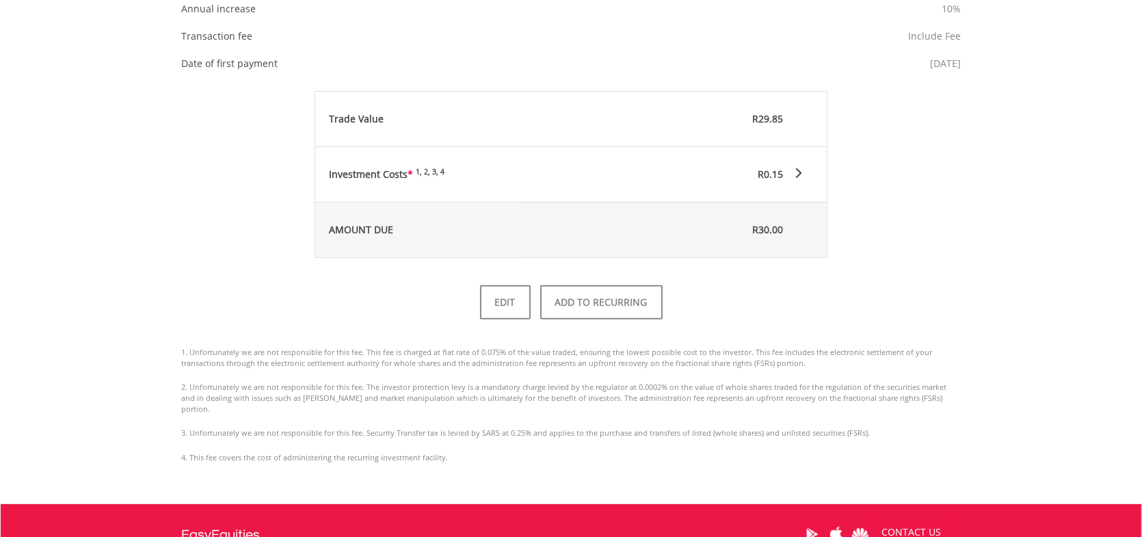
scroll to position [615, 0]
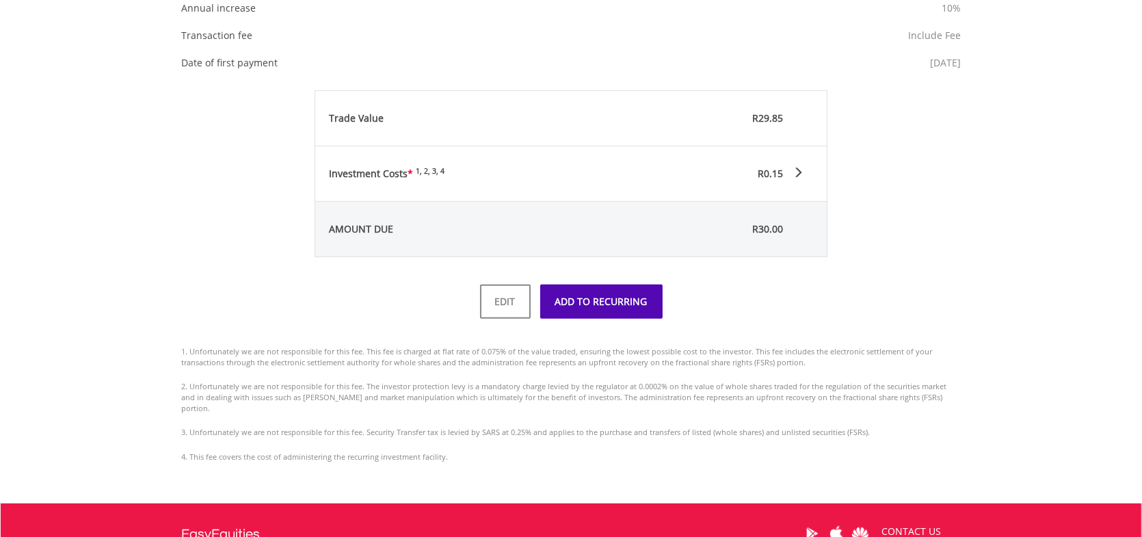
click at [608, 303] on button "ADD TO RECURRING" at bounding box center [601, 301] width 122 height 34
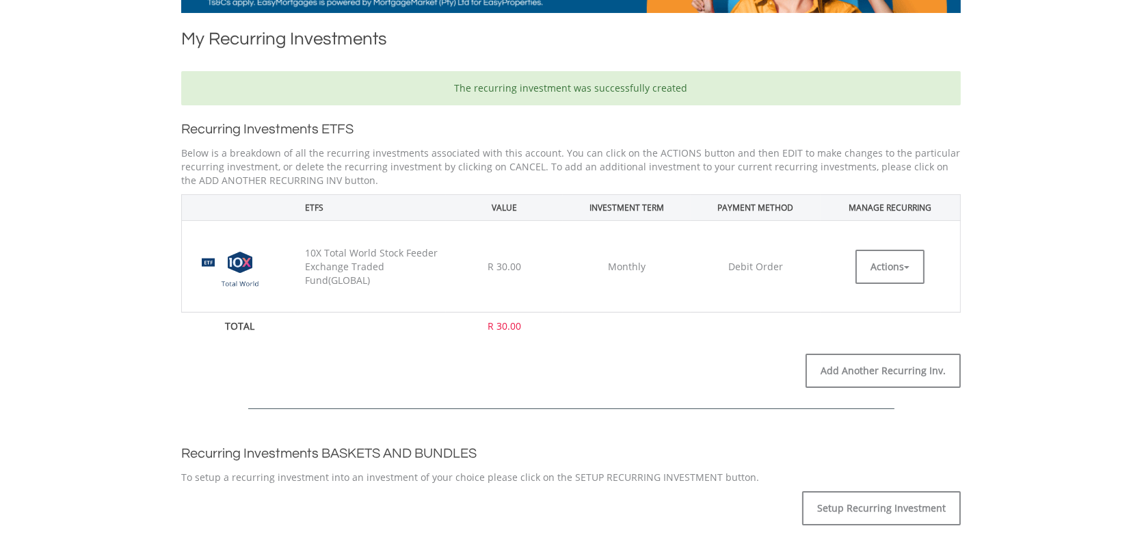
scroll to position [273, 0]
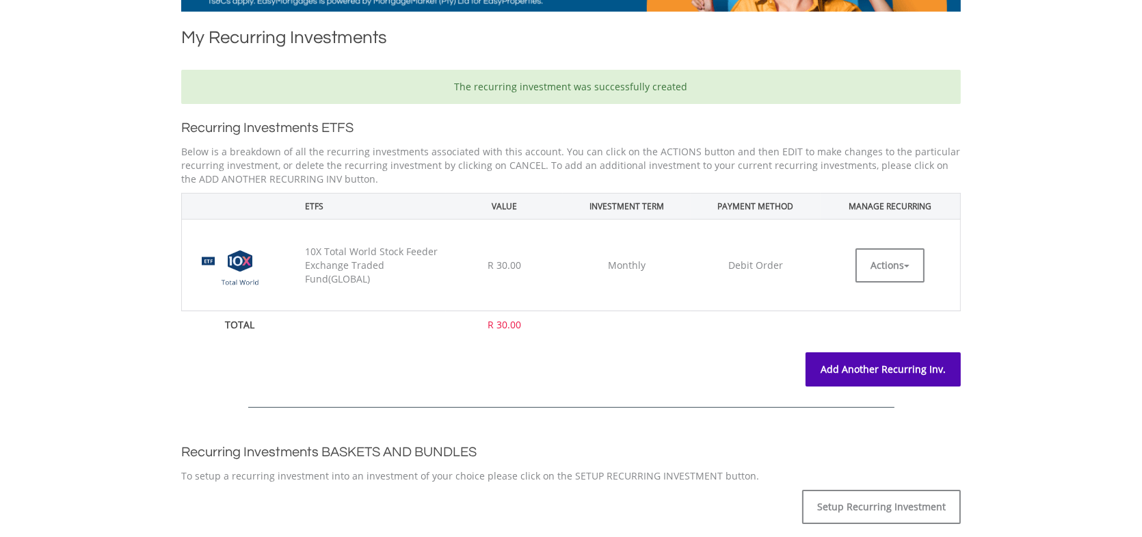
click at [898, 368] on link "Add Another Recurring Inv." at bounding box center [882, 369] width 155 height 34
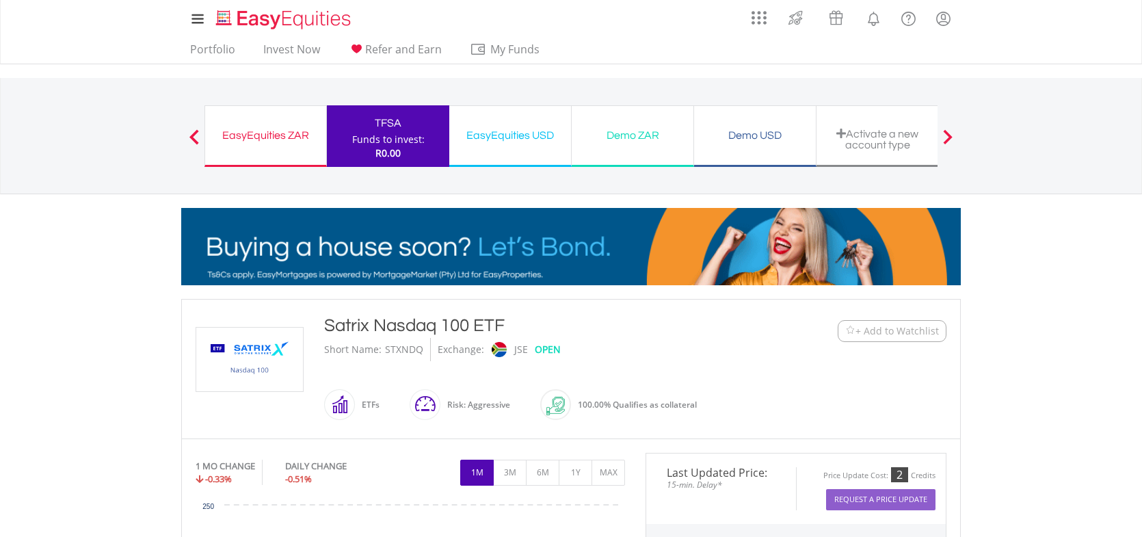
scroll to position [478, 0]
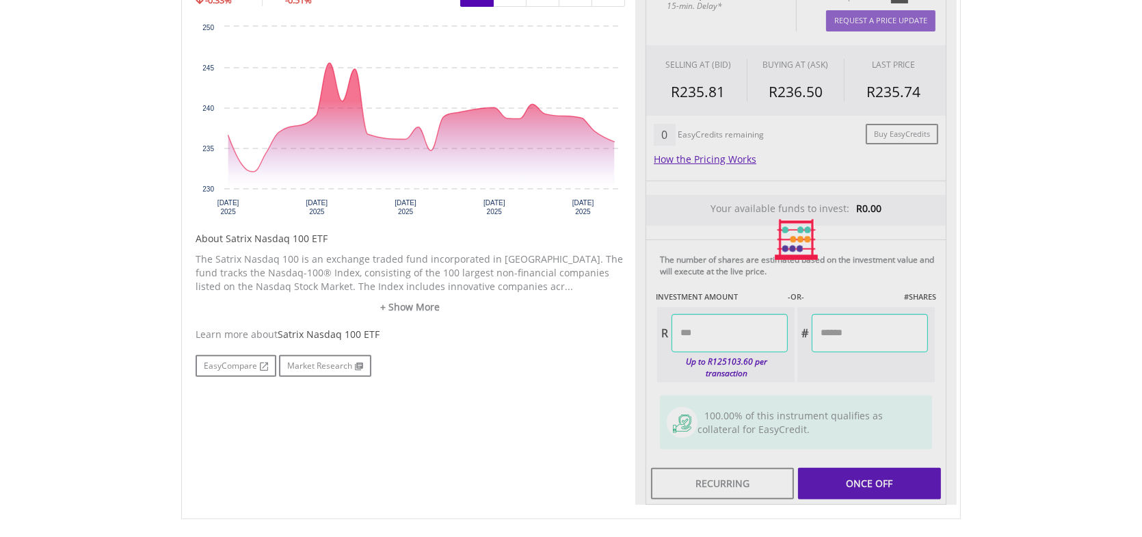
click at [849, 334] on div "Last Updated Price: 15-min. Delay* Price Update Cost: 2 Credits Request A Price…" at bounding box center [795, 239] width 321 height 531
type input "*****"
type input "******"
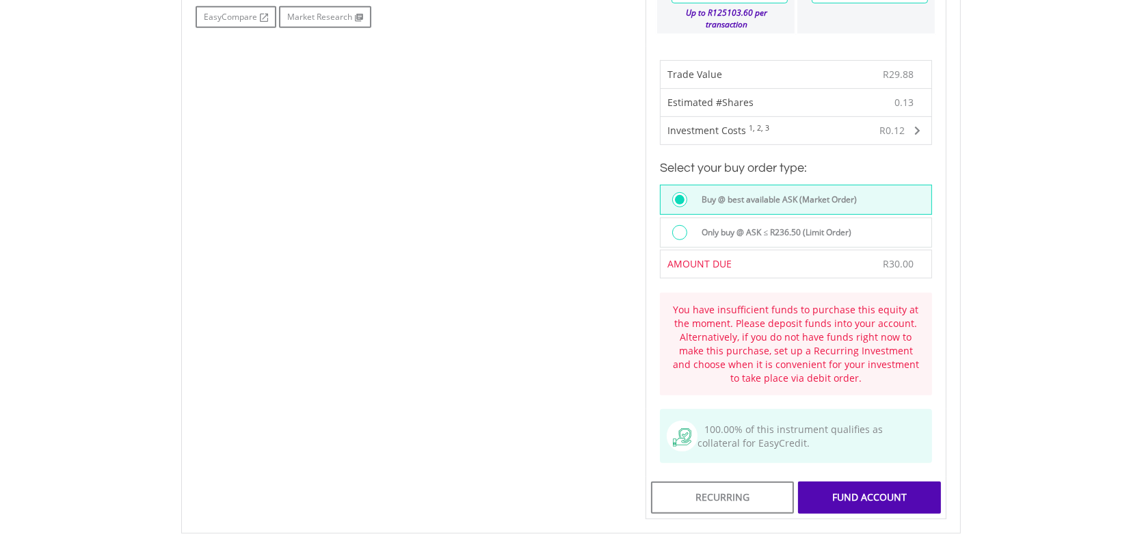
scroll to position [957, 0]
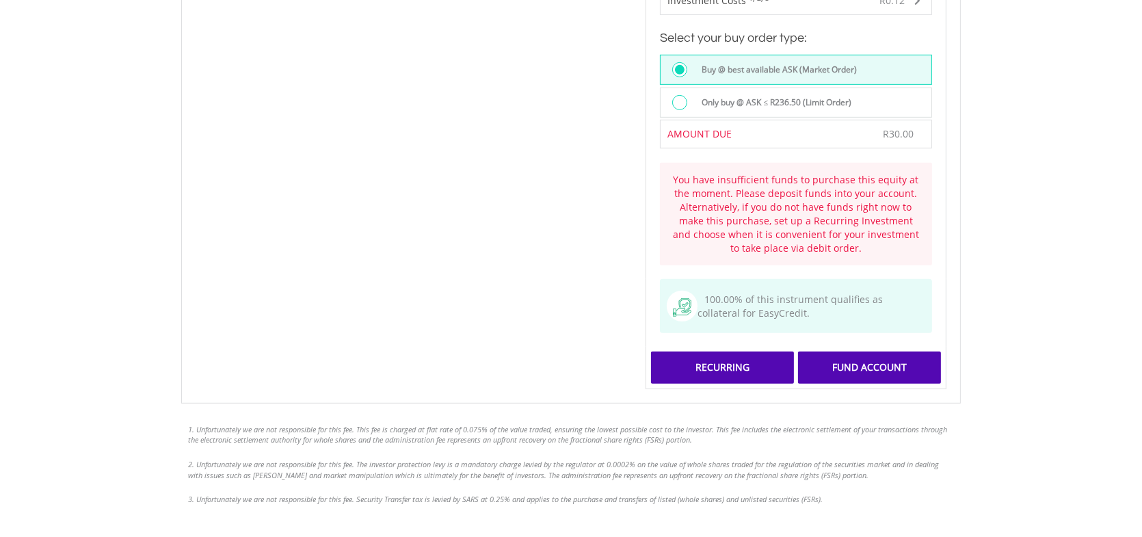
click at [719, 362] on div "Recurring" at bounding box center [722, 366] width 143 height 31
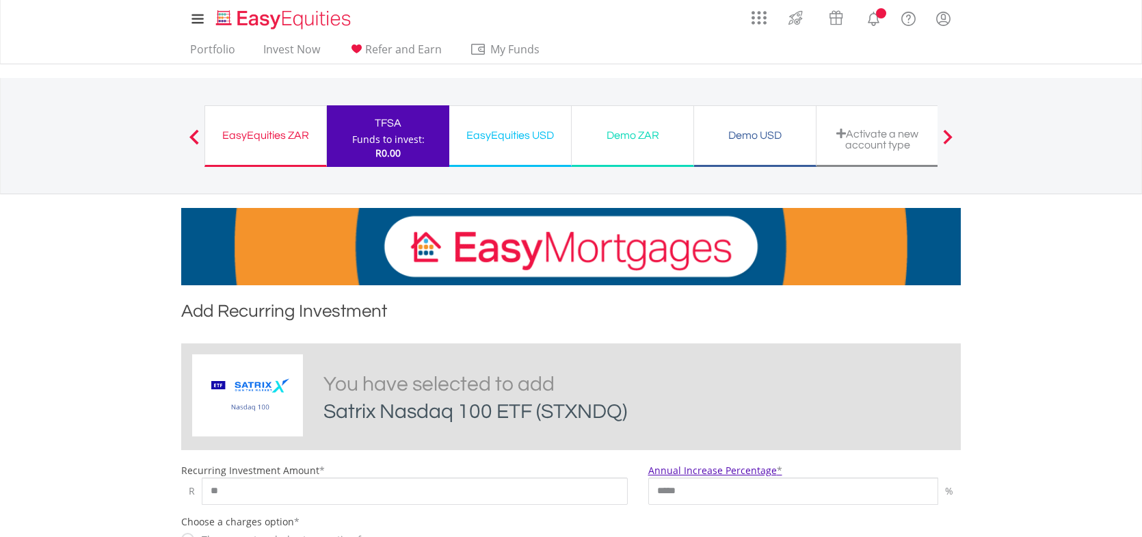
scroll to position [342, 0]
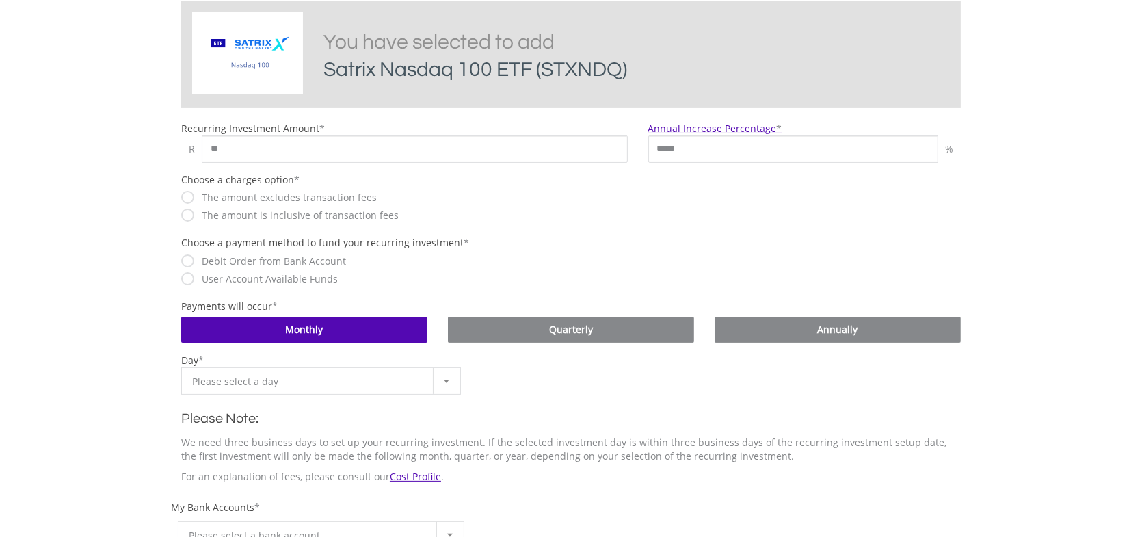
click at [449, 383] on div at bounding box center [446, 381] width 27 height 26
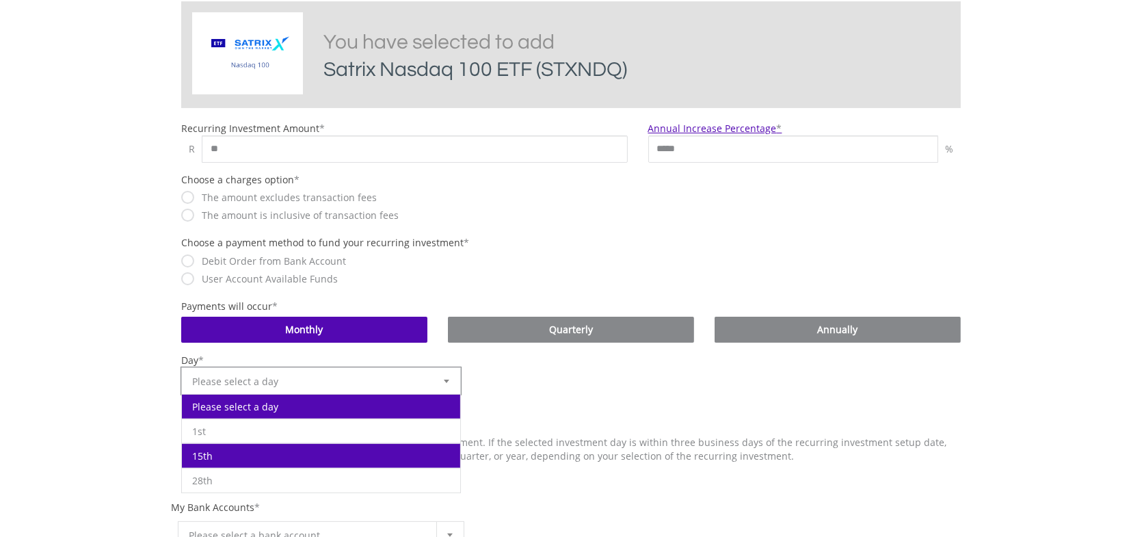
click at [239, 458] on li "15th" at bounding box center [321, 455] width 278 height 25
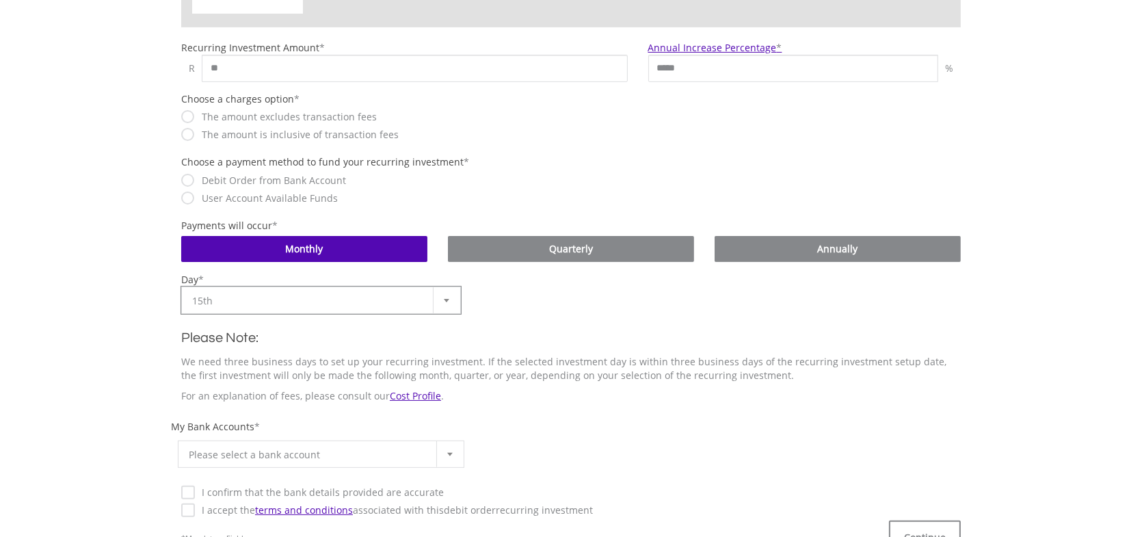
scroll to position [547, 0]
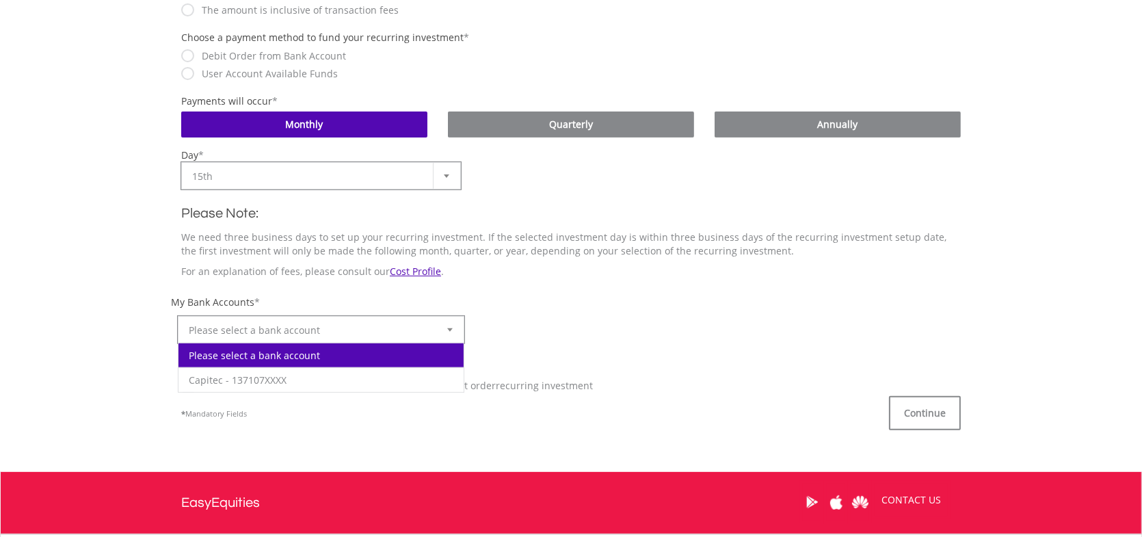
click at [456, 329] on div at bounding box center [449, 329] width 27 height 26
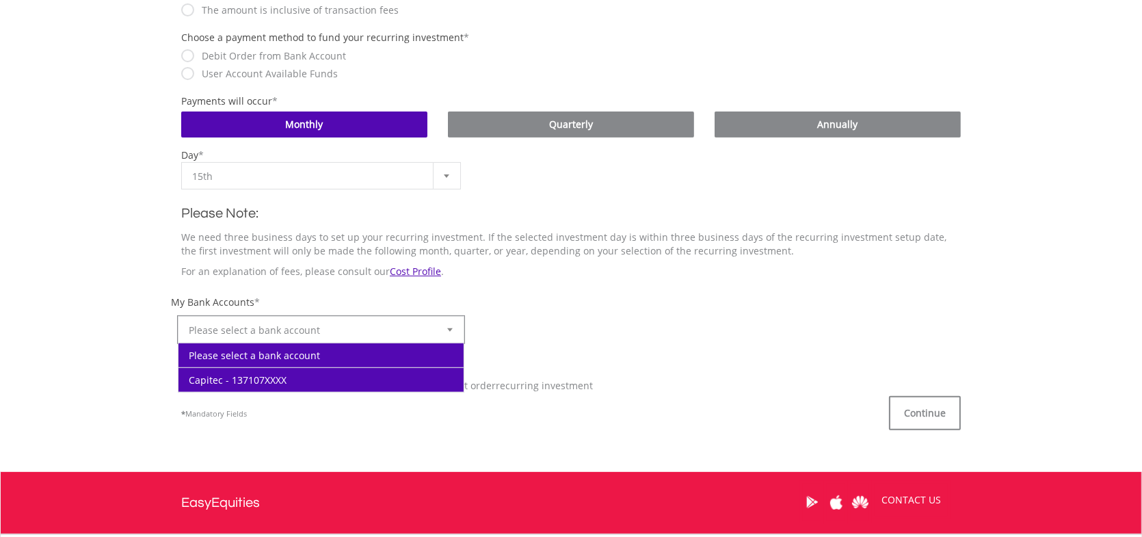
click at [334, 370] on li "Capitec - 137107XXXX" at bounding box center [320, 379] width 285 height 25
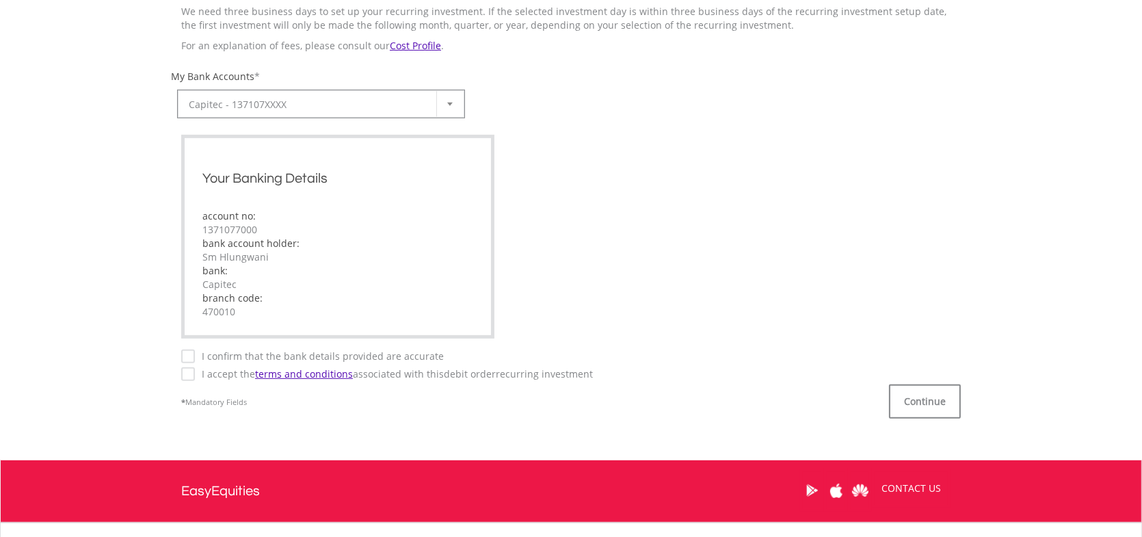
scroll to position [820, 0]
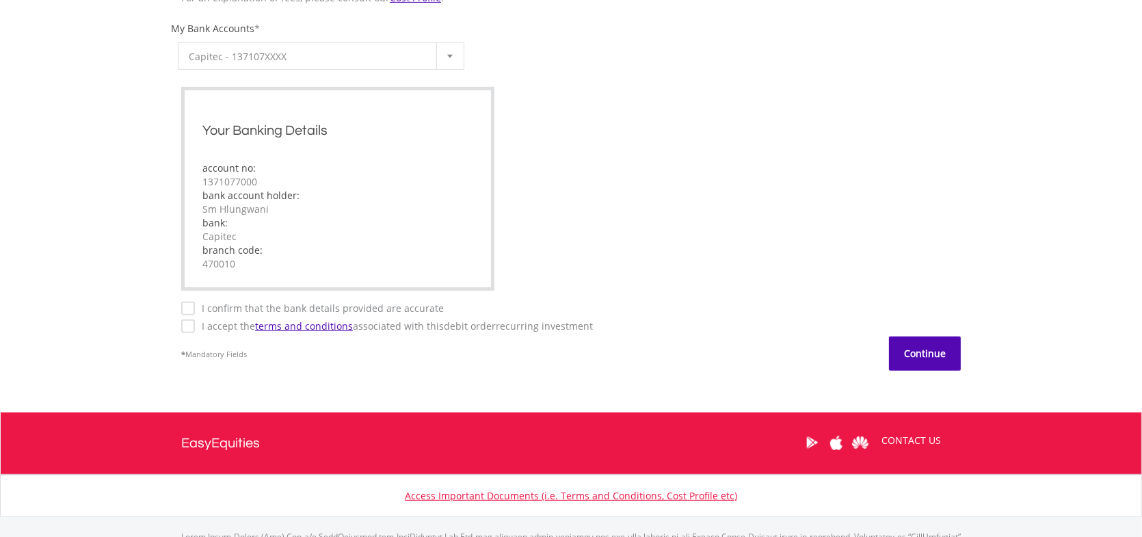
click at [919, 348] on button "Continue" at bounding box center [925, 353] width 72 height 34
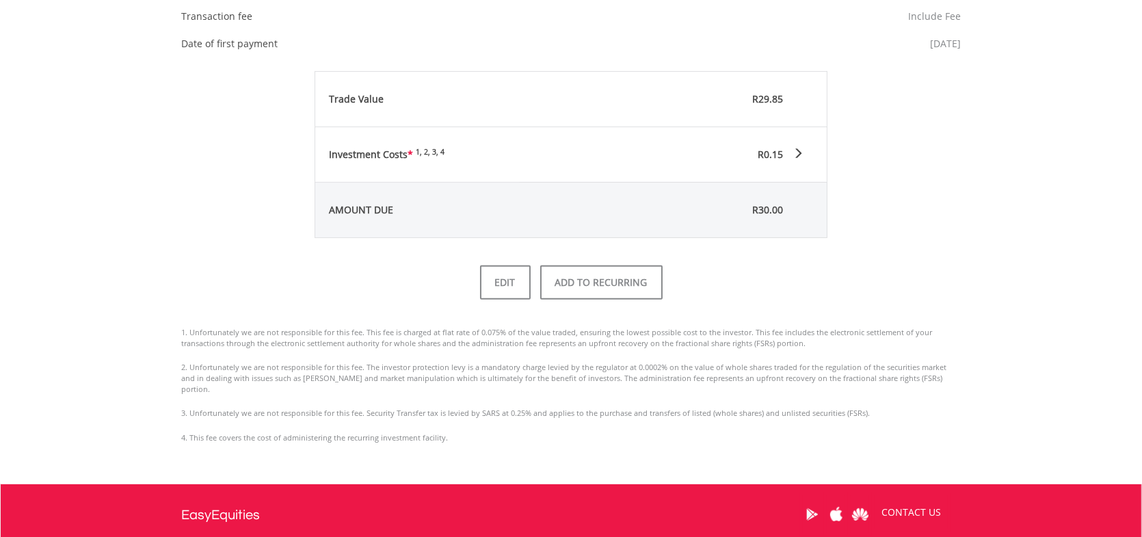
scroll to position [615, 0]
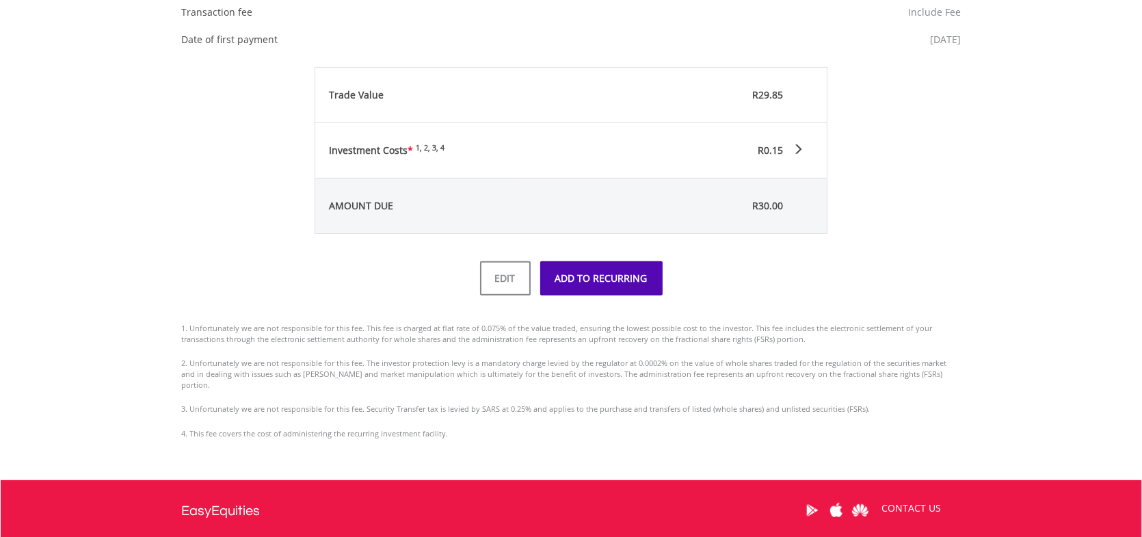
click at [611, 286] on button "ADD TO RECURRING" at bounding box center [601, 278] width 122 height 34
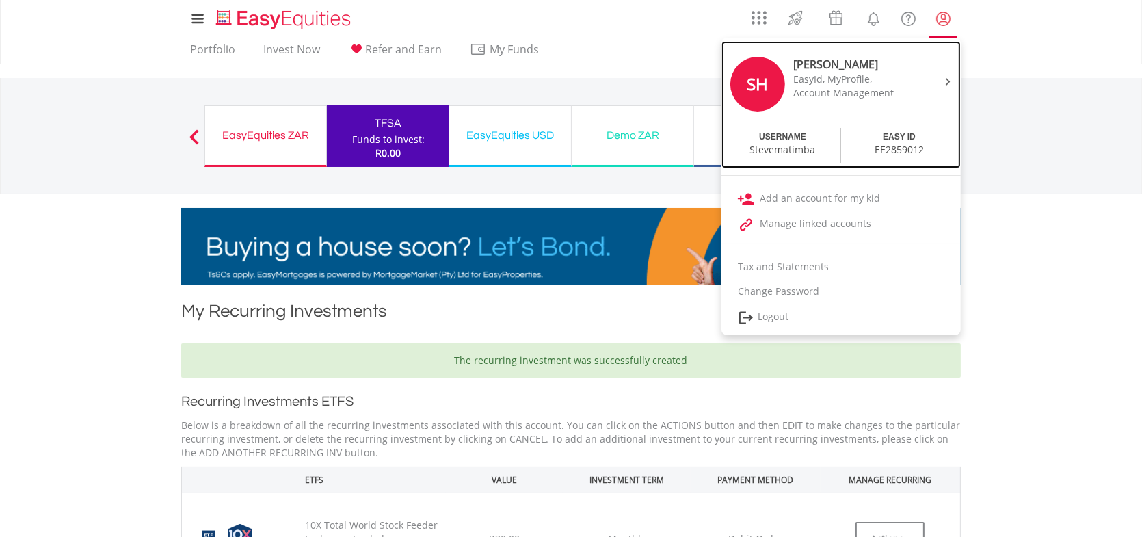
click at [946, 80] on img at bounding box center [947, 82] width 5 height 8
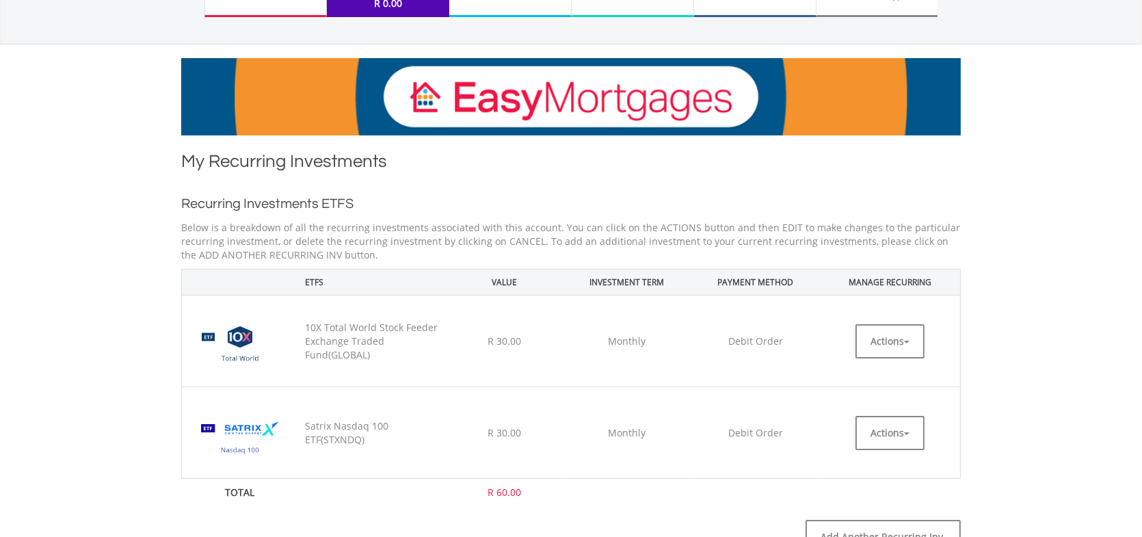
scroll to position [68, 0]
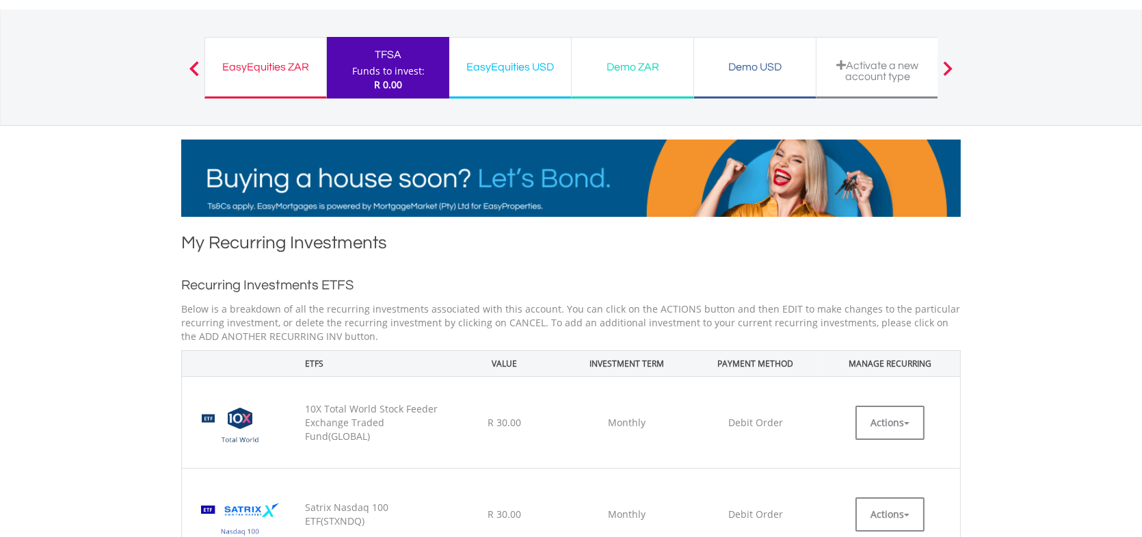
click at [237, 77] on div "EasyEquities ZAR Funds to invest: R 0.00" at bounding box center [265, 68] width 122 height 62
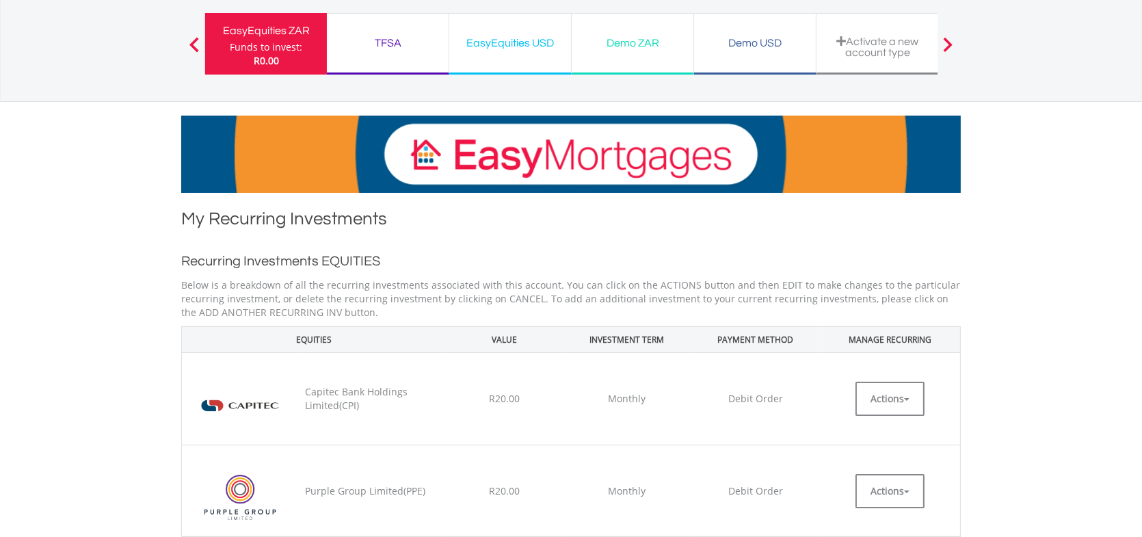
scroll to position [68, 0]
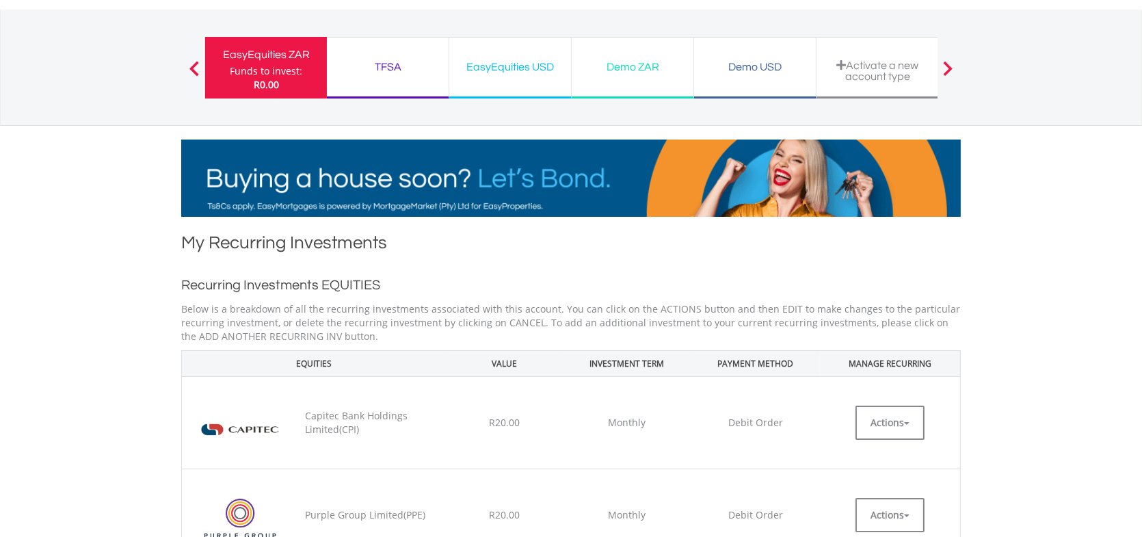
click at [381, 73] on div "TFSA" at bounding box center [387, 66] width 105 height 19
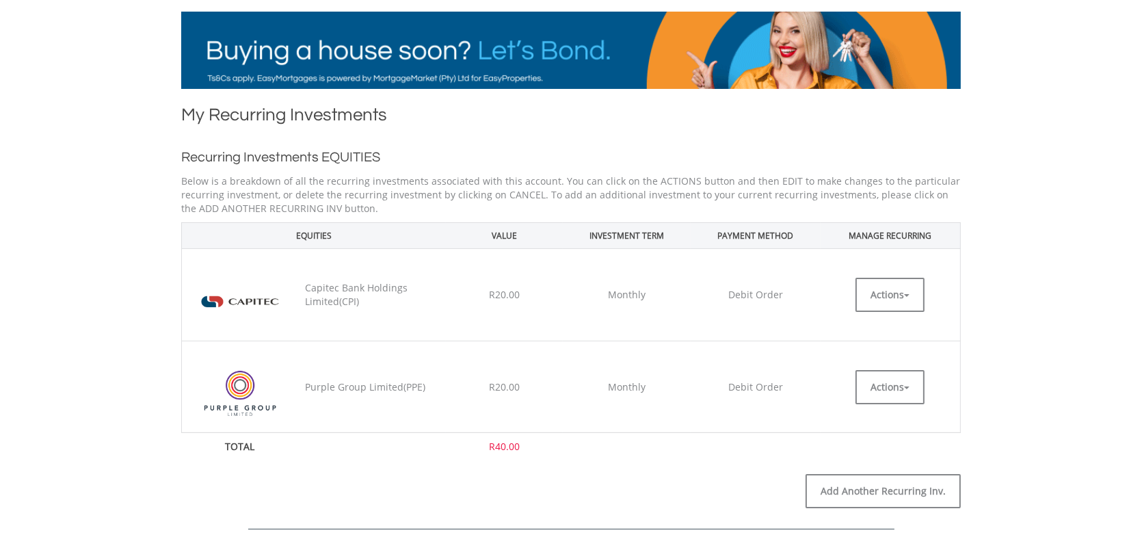
scroll to position [273, 0]
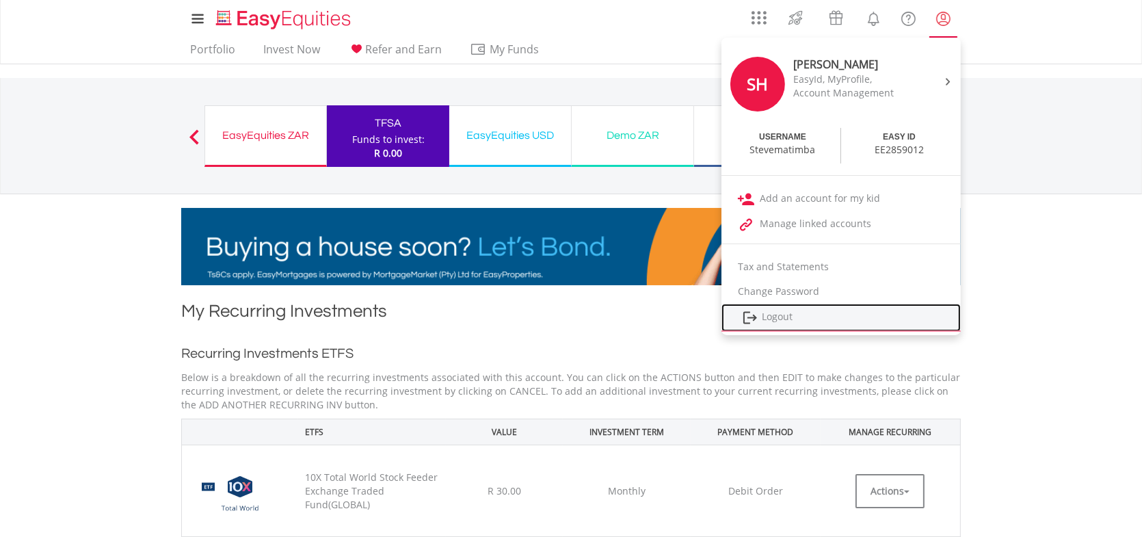
click at [800, 316] on link "Logout" at bounding box center [840, 317] width 239 height 28
